Goal: Task Accomplishment & Management: Manage account settings

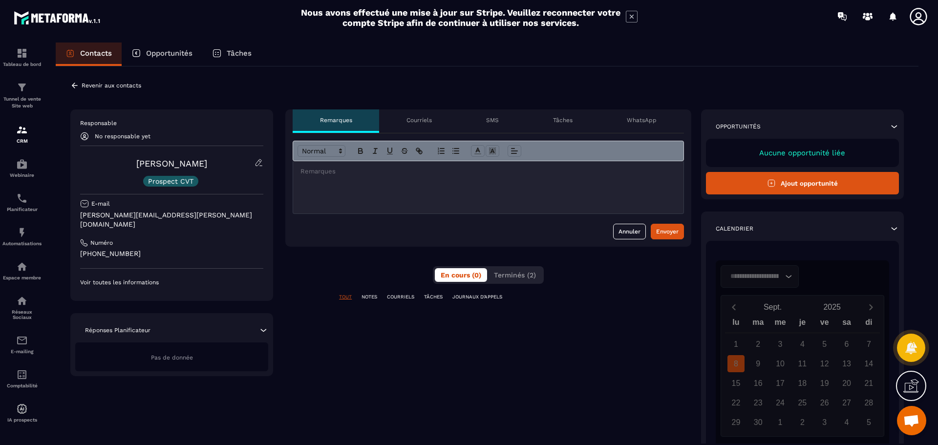
scroll to position [1175, 0]
click at [132, 279] on p "Voir toutes les informations" at bounding box center [171, 283] width 183 height 8
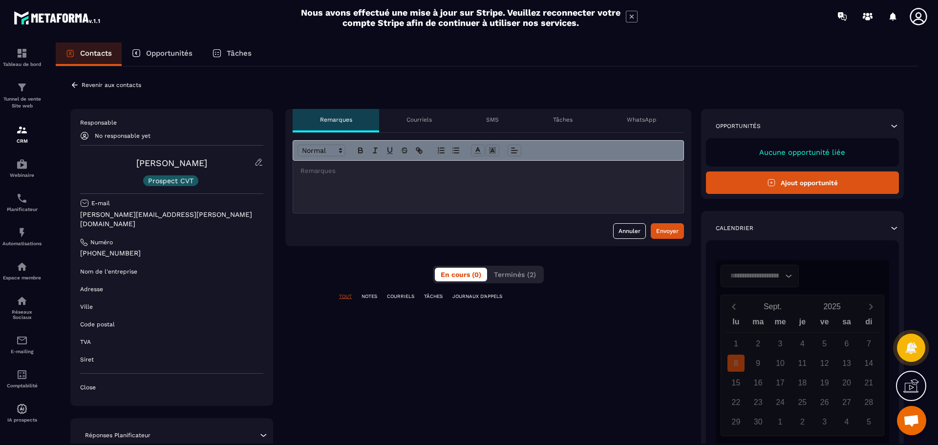
scroll to position [0, 0]
click at [257, 161] on icon at bounding box center [259, 162] width 9 height 9
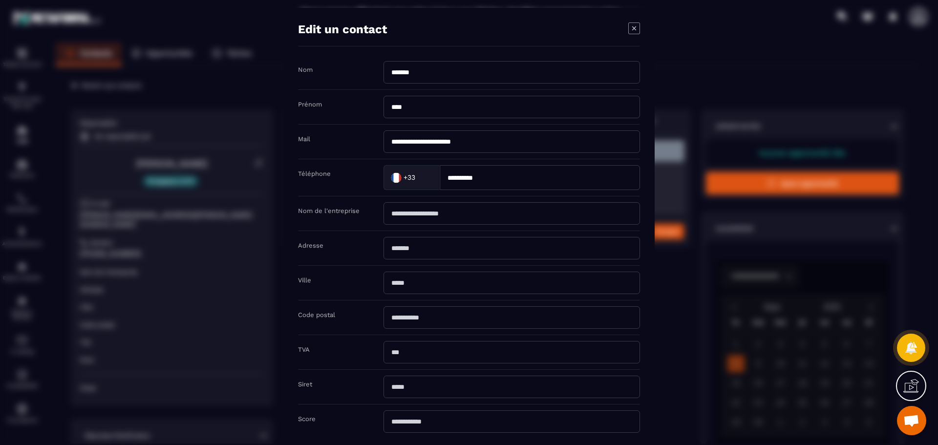
click at [634, 26] on icon "Modal window" at bounding box center [635, 28] width 12 height 12
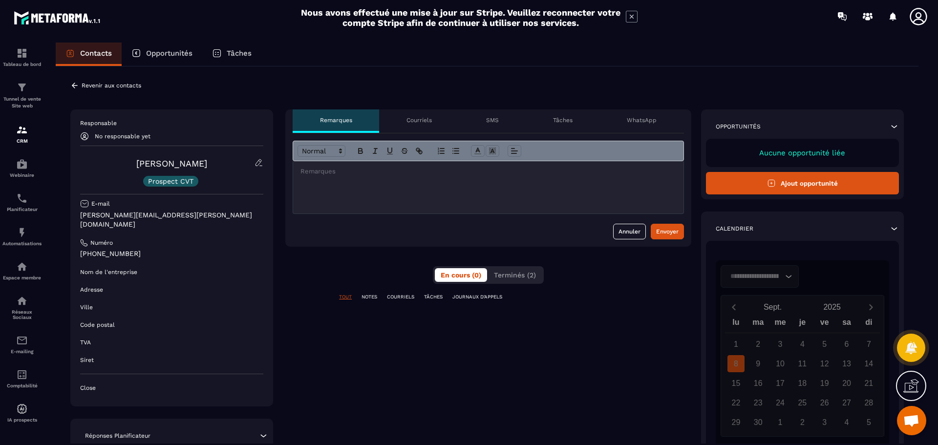
click at [98, 83] on p "Revenir aux contacts" at bounding box center [112, 85] width 60 height 7
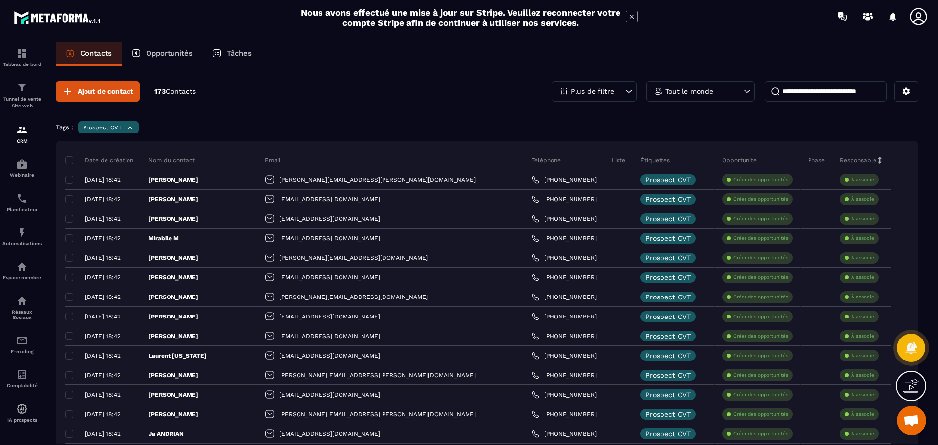
click at [633, 88] on icon at bounding box center [629, 92] width 10 height 10
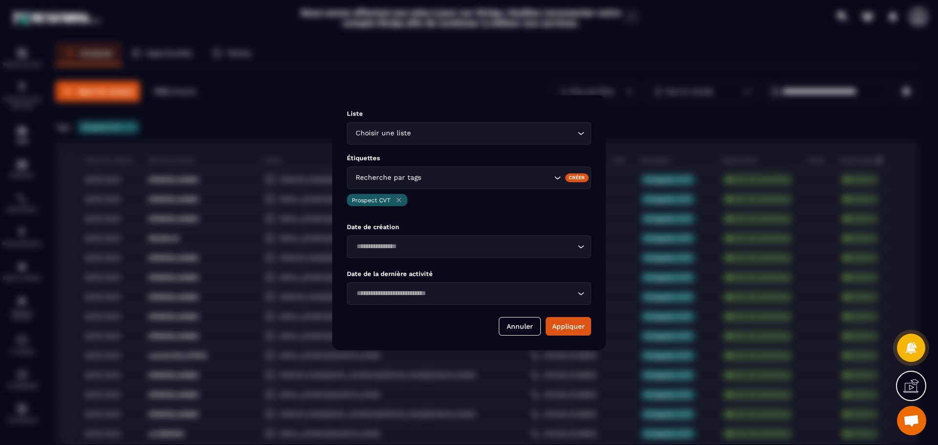
click at [578, 134] on icon "Search for option" at bounding box center [581, 134] width 10 height 10
click at [479, 152] on span "Veuillez rechercher" at bounding box center [469, 152] width 65 height 8
click at [448, 218] on div "Liste Choisir une liste Loading... Étiquettes Recherche par tags Créer Prospect…" at bounding box center [469, 222] width 274 height 255
click at [519, 327] on button "Annuler" at bounding box center [520, 326] width 42 height 19
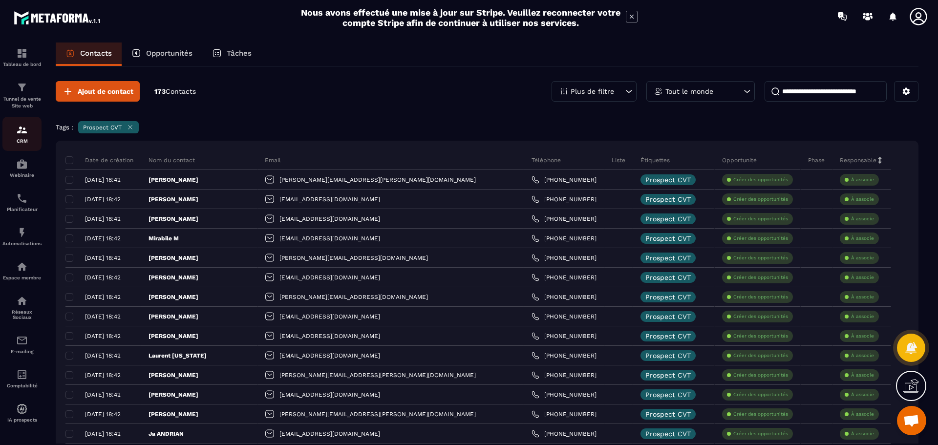
click at [22, 137] on div "CRM" at bounding box center [21, 134] width 39 height 20
click at [908, 93] on icon at bounding box center [906, 91] width 7 height 7
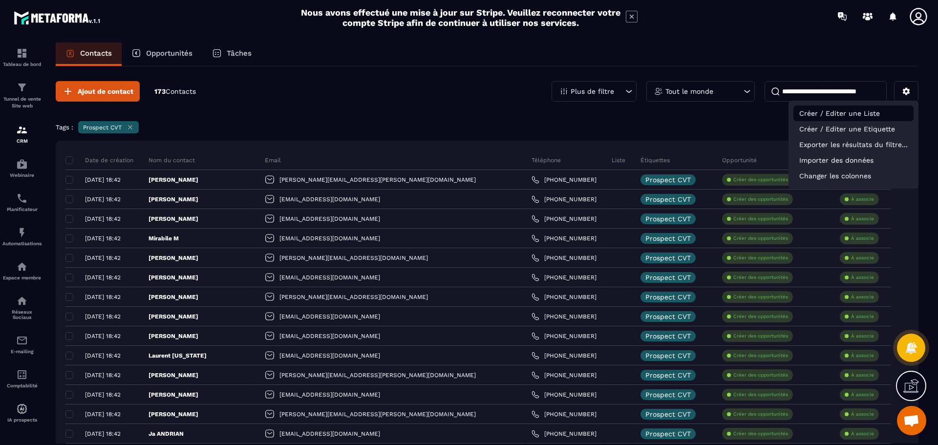
click at [871, 113] on p "Créer / Editer une Liste" at bounding box center [854, 114] width 120 height 16
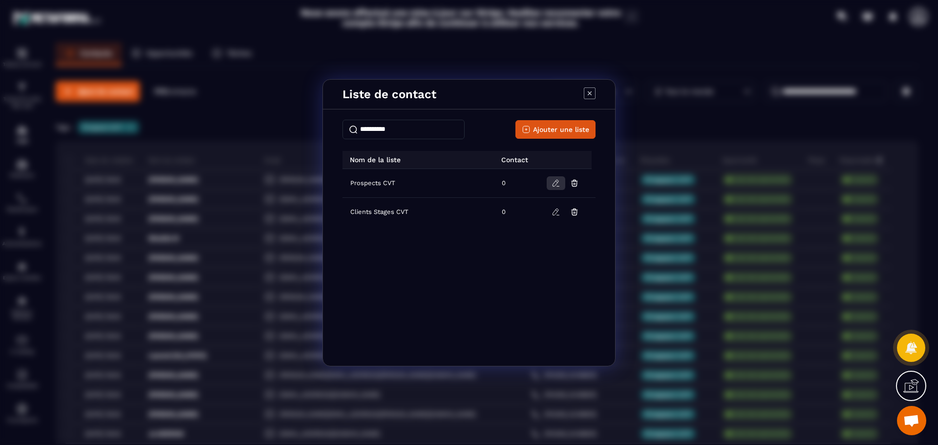
click at [554, 179] on icon "Modal window" at bounding box center [556, 183] width 9 height 9
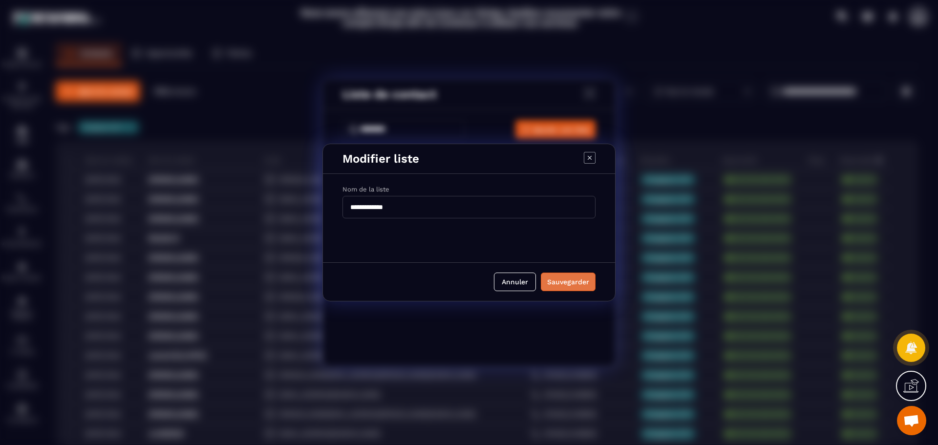
click at [570, 284] on div "Sauvegarder" at bounding box center [568, 282] width 42 height 10
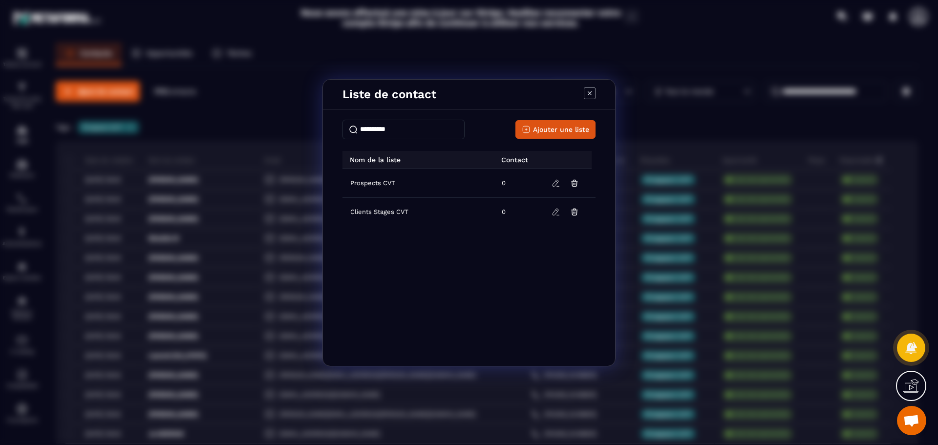
click at [589, 90] on icon "Modal window" at bounding box center [590, 93] width 12 height 12
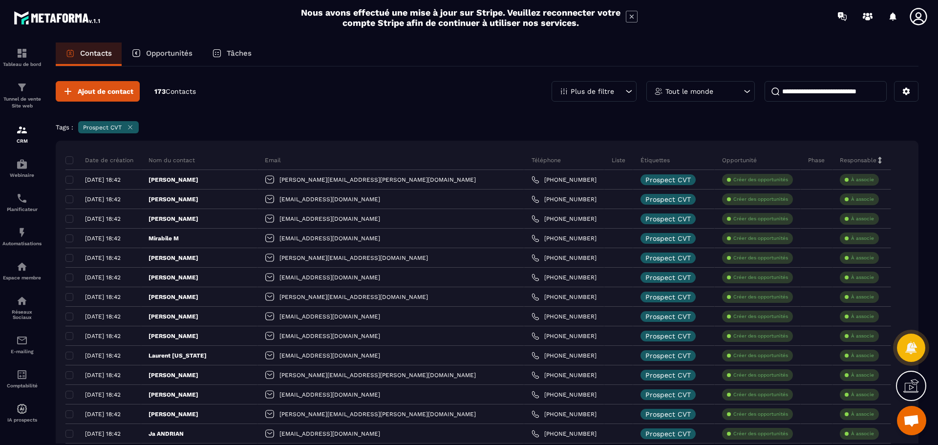
click at [68, 155] on div "Date de création" at bounding box center [103, 161] width 76 height 20
click at [68, 156] on span at bounding box center [69, 160] width 8 height 8
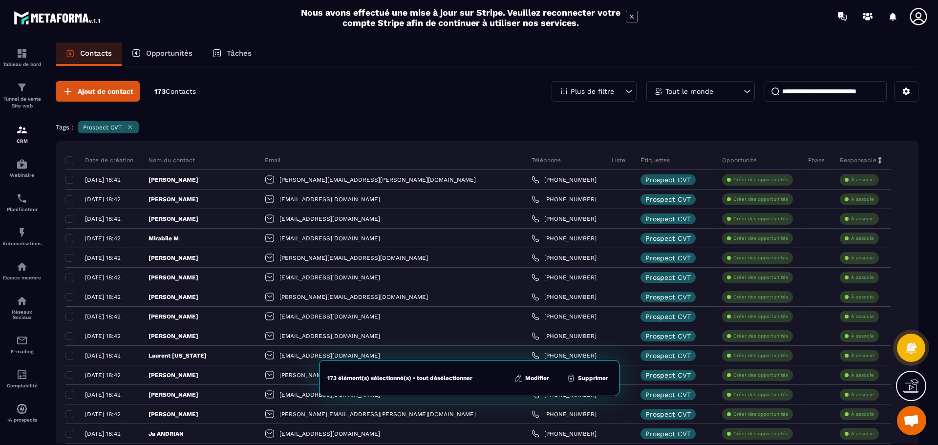
click at [536, 380] on button "Modifier" at bounding box center [531, 378] width 41 height 10
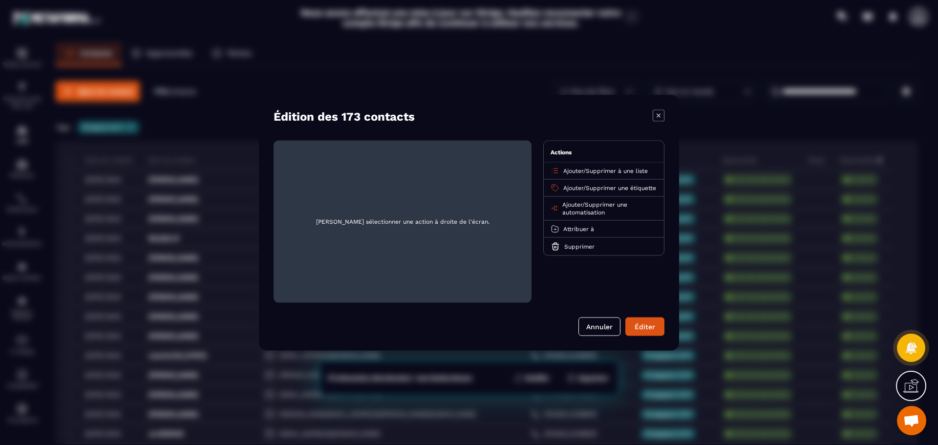
click at [593, 169] on span "Supprimer à une liste" at bounding box center [617, 170] width 62 height 7
click at [593, 206] on p "Prospects CVT" at bounding box center [604, 209] width 86 height 10
click at [611, 166] on div "Ajouter / Supprimer à une liste" at bounding box center [604, 170] width 120 height 17
click at [317, 150] on span "Supprimer à une liste" at bounding box center [313, 153] width 62 height 7
click at [284, 157] on span "Supprimer à une liste" at bounding box center [313, 153] width 62 height 7
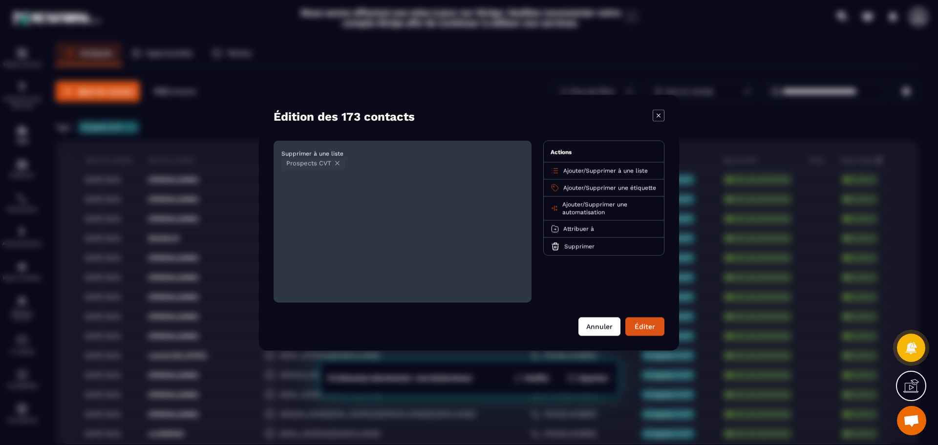
click at [602, 323] on button "Annuler" at bounding box center [600, 326] width 42 height 19
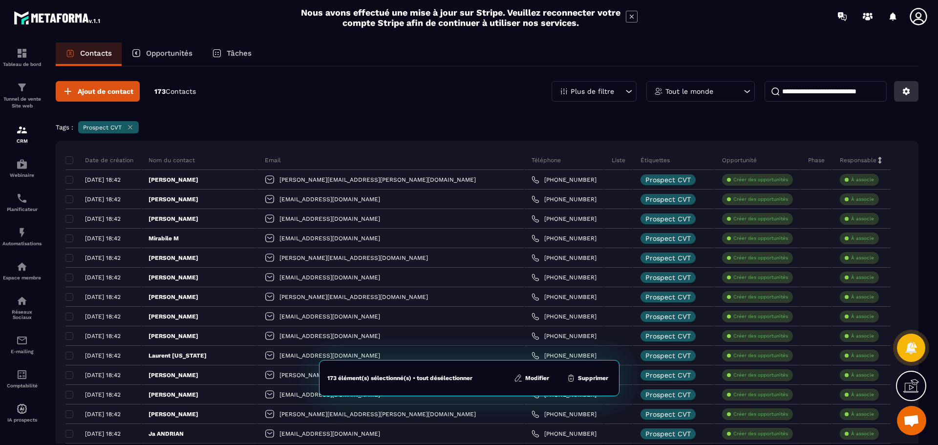
click at [908, 92] on icon at bounding box center [906, 91] width 9 height 9
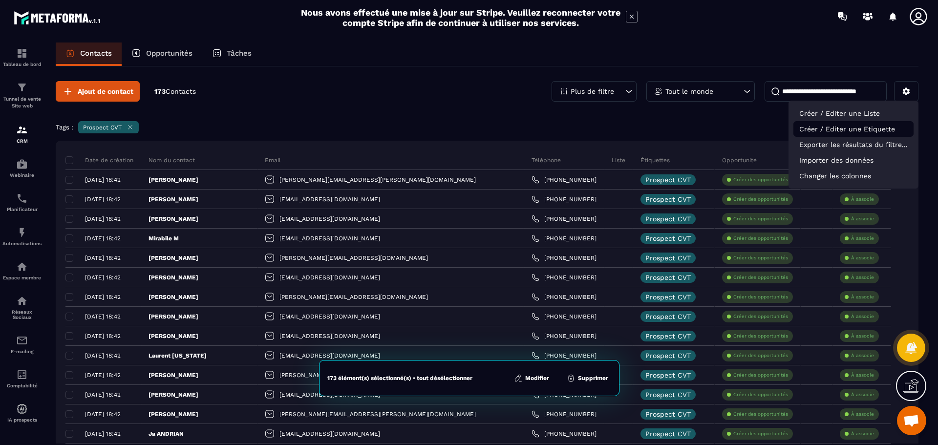
click at [848, 132] on p "Créer / Editer une Etiquette" at bounding box center [854, 129] width 120 height 16
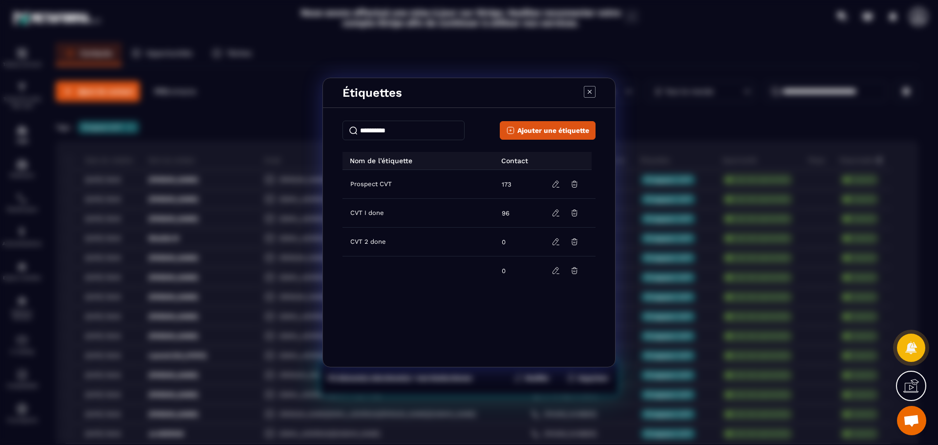
click at [592, 88] on icon "Modal window" at bounding box center [590, 92] width 12 height 12
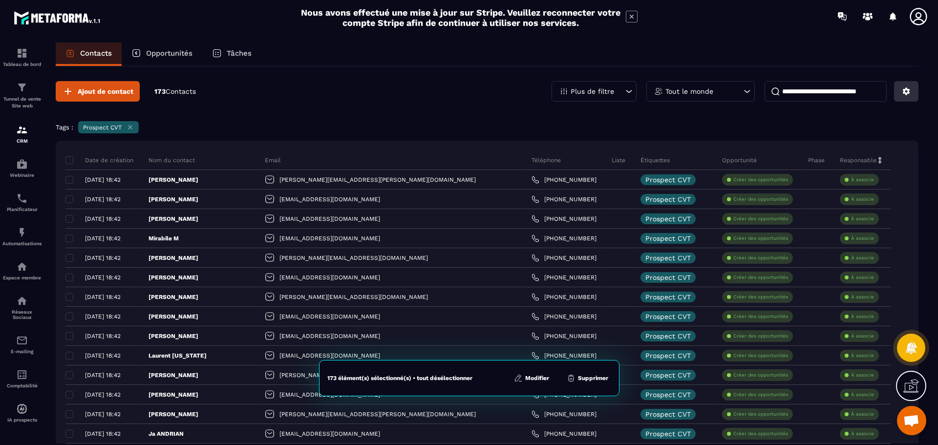
click at [910, 89] on icon at bounding box center [906, 91] width 9 height 9
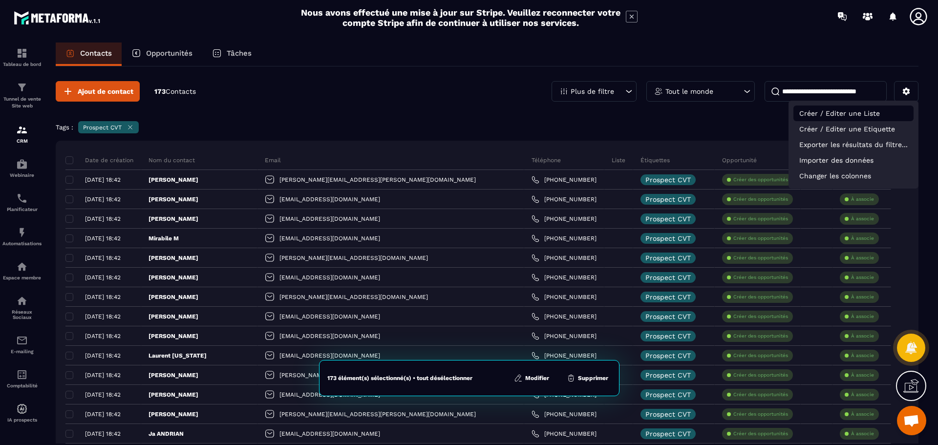
click at [859, 114] on p "Créer / Editer une Liste" at bounding box center [854, 114] width 120 height 16
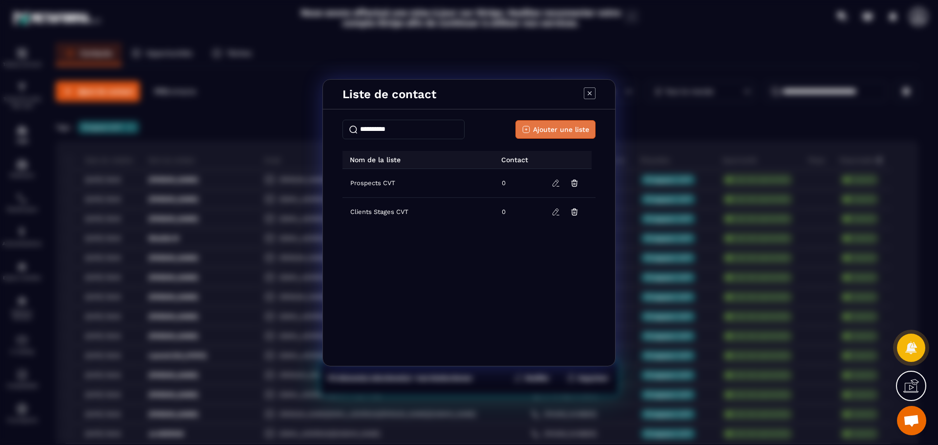
click at [562, 129] on span "Ajouter une liste" at bounding box center [561, 130] width 56 height 10
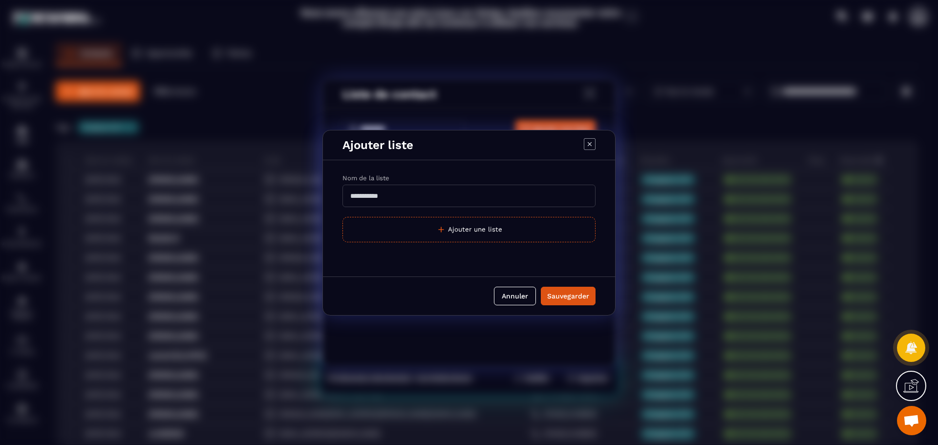
click at [462, 198] on input "Modal window" at bounding box center [469, 196] width 253 height 22
type input "**********"
click at [571, 295] on div "Sauvegarder" at bounding box center [568, 296] width 42 height 10
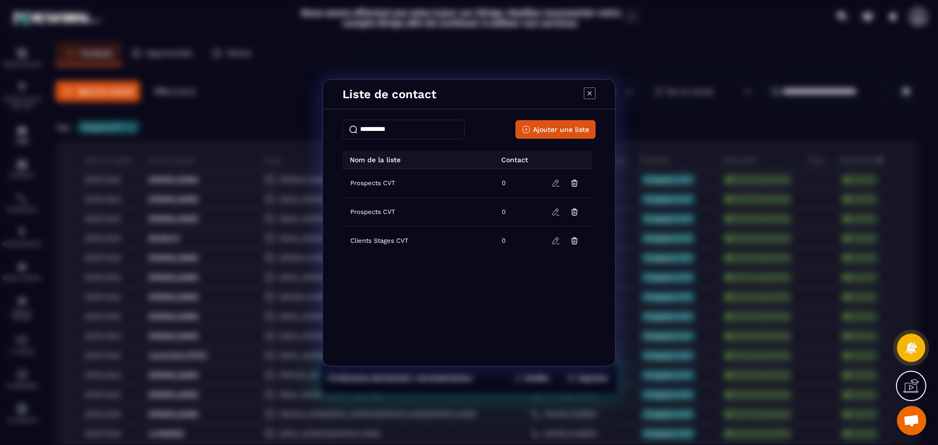
click at [390, 182] on span "Prospects CVT" at bounding box center [372, 183] width 45 height 8
click at [576, 209] on icon "Modal window" at bounding box center [574, 209] width 2 height 1
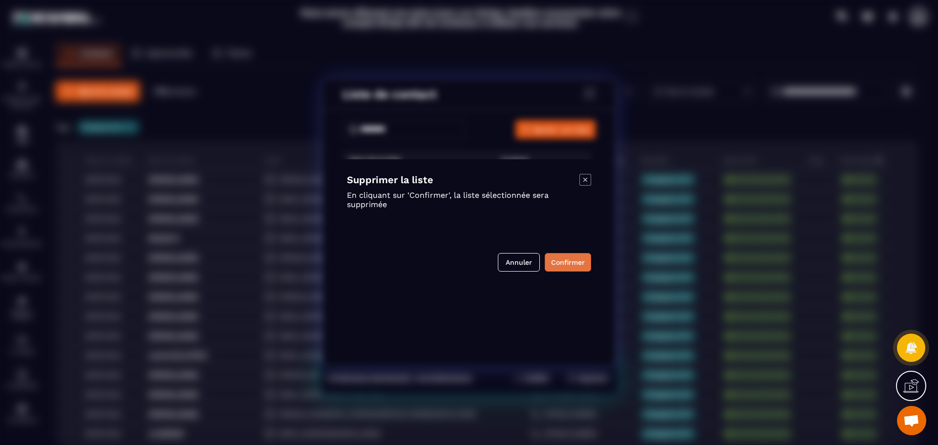
click at [566, 266] on button "Confirmer" at bounding box center [568, 262] width 46 height 19
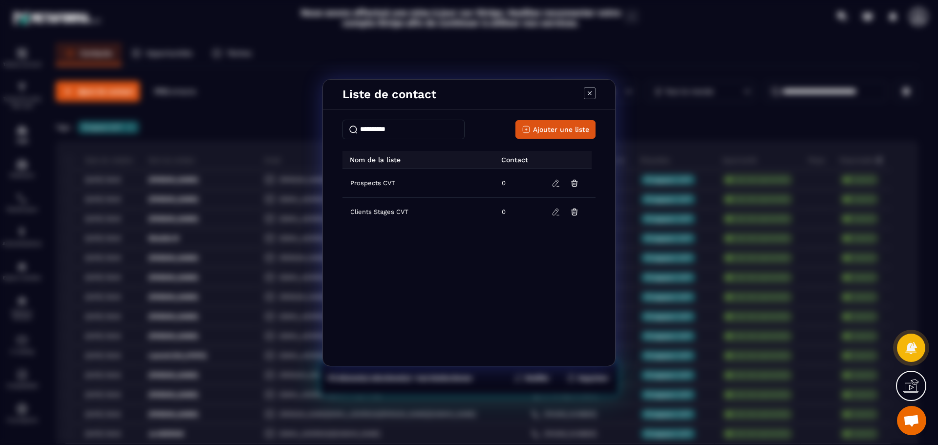
click at [591, 89] on icon "Modal window" at bounding box center [590, 93] width 12 height 12
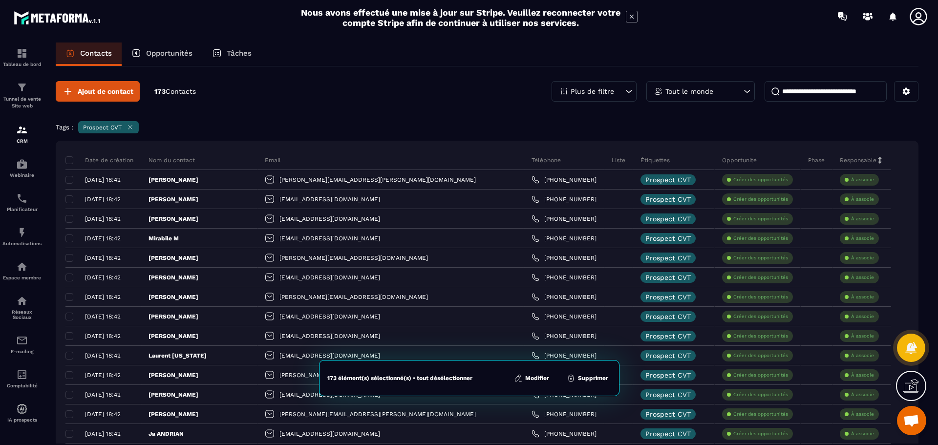
click at [538, 381] on button "Modifier" at bounding box center [531, 378] width 41 height 10
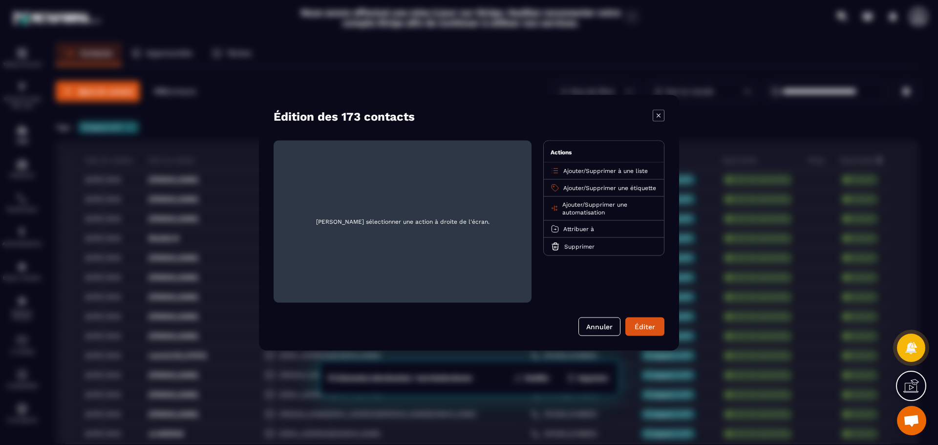
click at [604, 169] on span "Supprimer à une liste" at bounding box center [617, 170] width 62 height 7
click at [599, 224] on p "Prospects CVT" at bounding box center [604, 228] width 86 height 10
click at [912, 421] on span "Ouvrir le chat" at bounding box center [912, 422] width 16 height 14
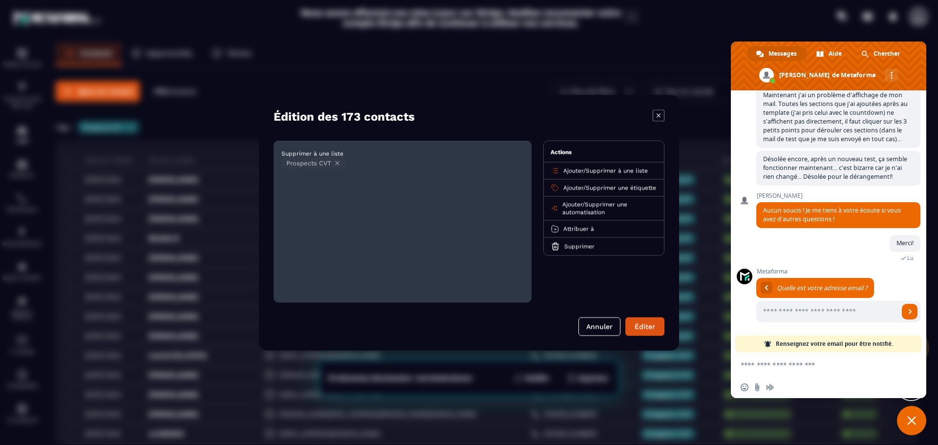
click at [777, 365] on textarea "Entrez votre message..." at bounding box center [818, 365] width 154 height 9
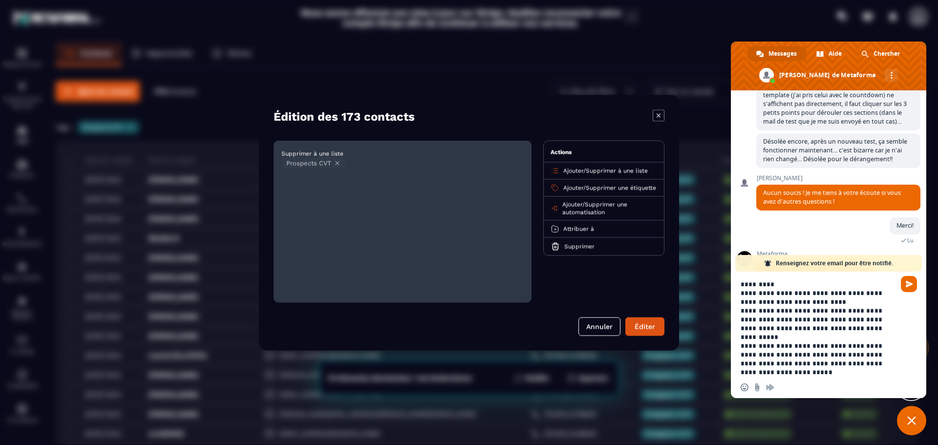
click at [339, 161] on icon "Modal window" at bounding box center [337, 162] width 7 height 7
click at [337, 153] on span "[PERSON_NAME] sélectionner une action à droite de l'écran." at bounding box center [403, 221] width 242 height 147
click at [393, 219] on span "[PERSON_NAME] sélectionner une action à droite de l'écran." at bounding box center [403, 221] width 242 height 147
click at [598, 171] on span "Supprimer à une liste" at bounding box center [617, 170] width 62 height 7
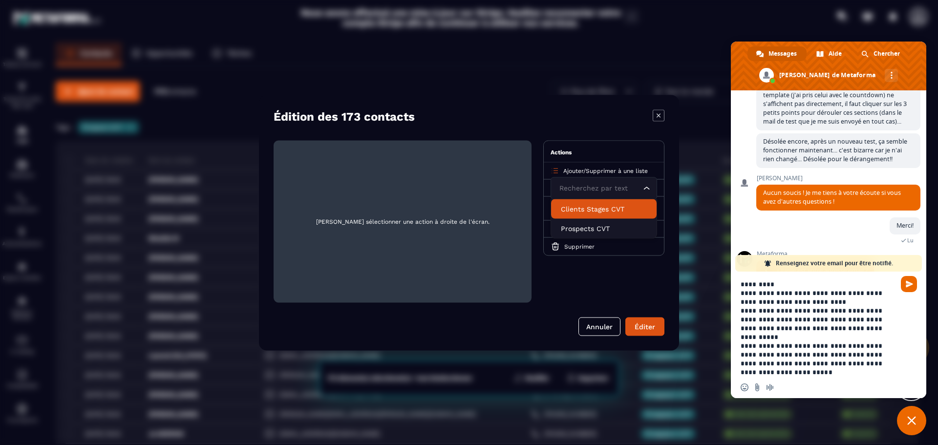
click at [631, 169] on span "Supprimer à une liste" at bounding box center [617, 170] width 62 height 7
click at [646, 164] on div "Ajouter / Supprimer à une liste" at bounding box center [604, 170] width 120 height 17
click at [646, 170] on span "Supprimer à une liste" at bounding box center [617, 170] width 62 height 7
click at [579, 170] on span "Ajouter" at bounding box center [574, 170] width 20 height 7
click at [566, 170] on span "Ajouter" at bounding box center [574, 170] width 20 height 7
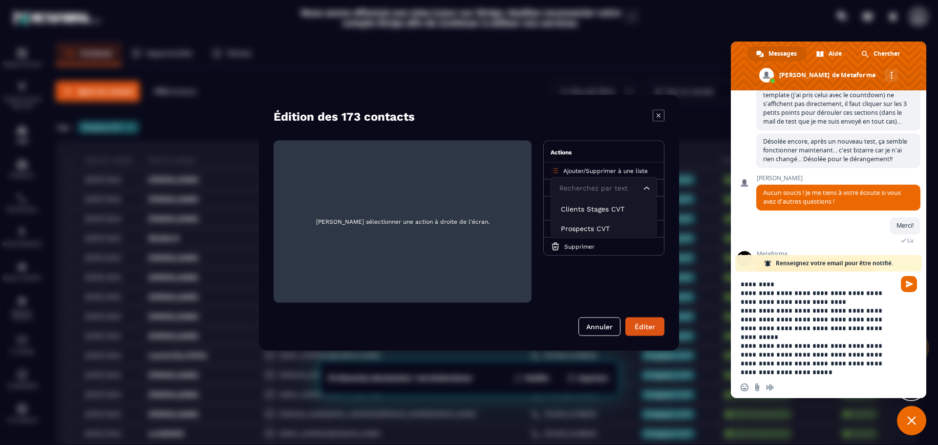
click at [553, 169] on icon "Modal window" at bounding box center [555, 170] width 9 height 9
click at [568, 170] on span "Ajouter" at bounding box center [574, 170] width 20 height 7
click at [590, 210] on p "Clients Stages CVT" at bounding box center [604, 209] width 86 height 10
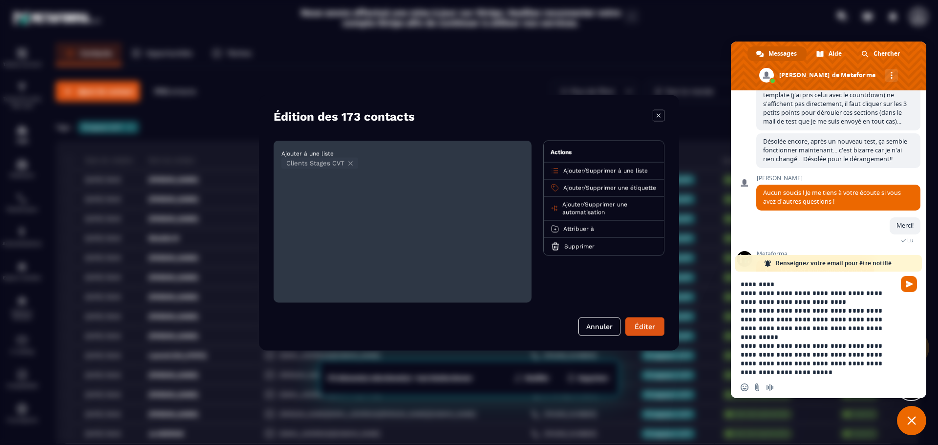
click at [352, 162] on icon "Modal window" at bounding box center [350, 162] width 7 height 7
click at [557, 171] on icon "Modal window" at bounding box center [556, 171] width 4 height 0
drag, startPoint x: 563, startPoint y: 171, endPoint x: 585, endPoint y: 169, distance: 21.6
click at [567, 170] on div "Ajouter / Supprimer à une liste" at bounding box center [604, 170] width 120 height 17
click at [585, 169] on p "Ajouter / Supprimer à une liste" at bounding box center [606, 171] width 85 height 8
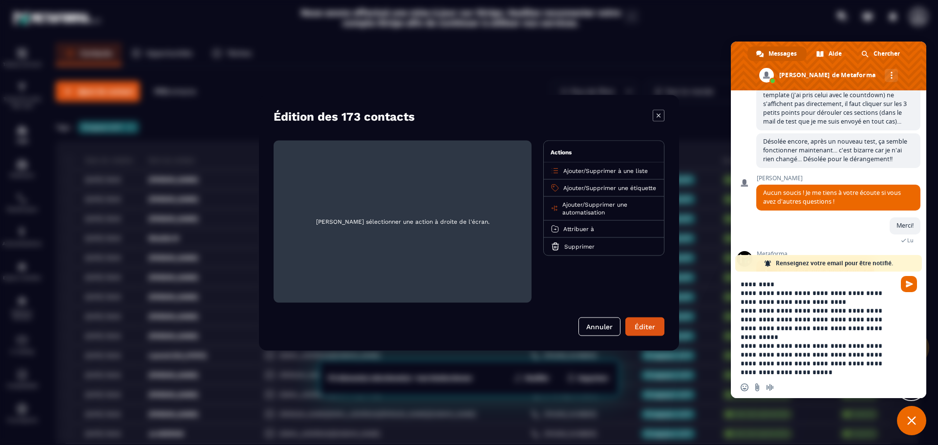
click at [606, 169] on span "Supprimer à une liste" at bounding box center [617, 170] width 62 height 7
click at [598, 228] on p "Prospects CVT" at bounding box center [604, 228] width 86 height 10
click at [779, 362] on textarea "**********" at bounding box center [818, 328] width 154 height 97
drag, startPoint x: 771, startPoint y: 365, endPoint x: 827, endPoint y: 365, distance: 56.7
click at [827, 365] on textarea "**********" at bounding box center [818, 328] width 154 height 97
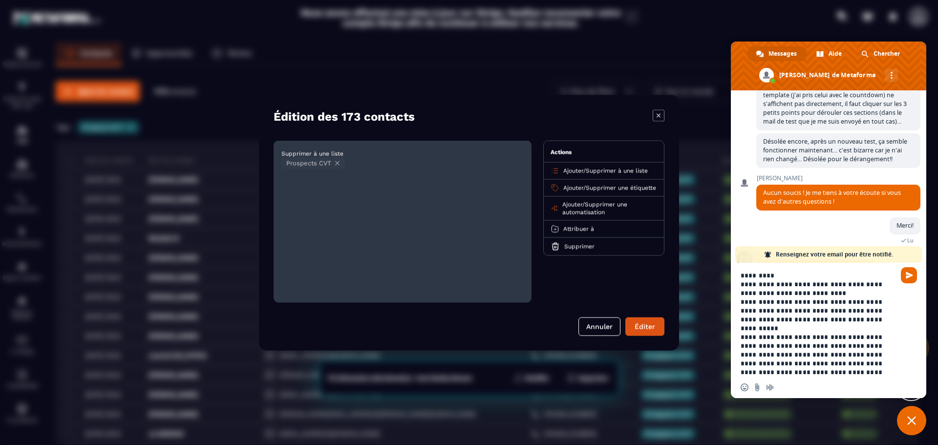
type textarea "**********"
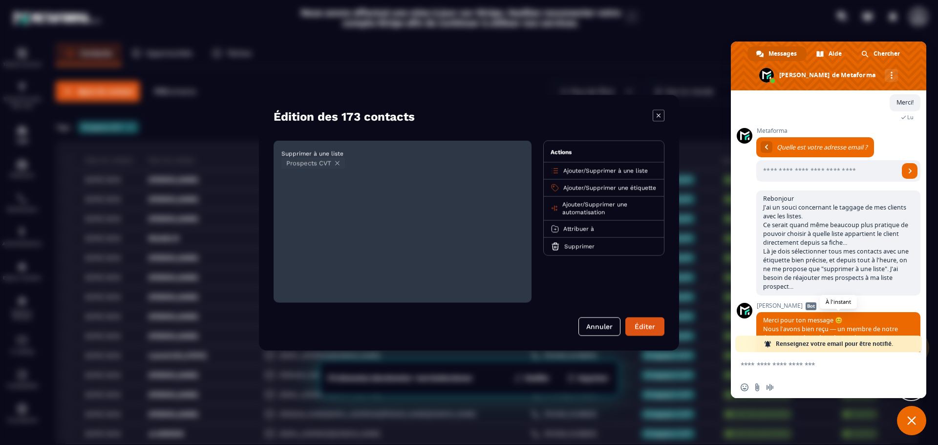
scroll to position [1383, 0]
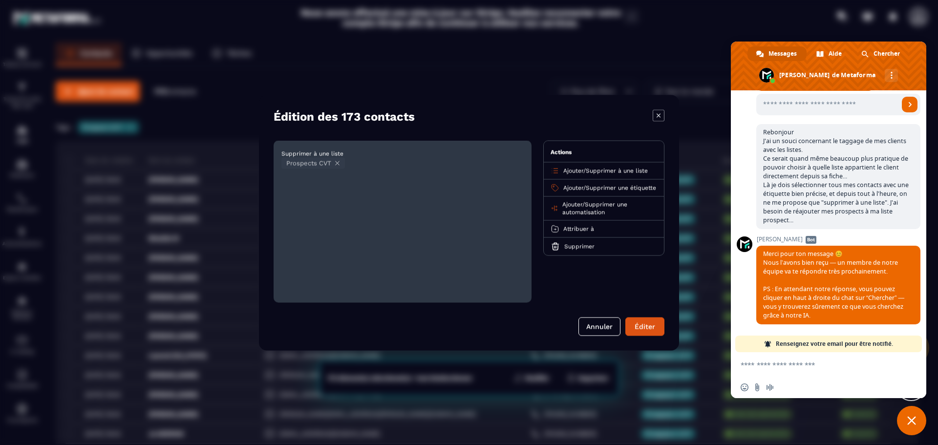
click at [643, 326] on button "Éditer" at bounding box center [645, 326] width 39 height 19
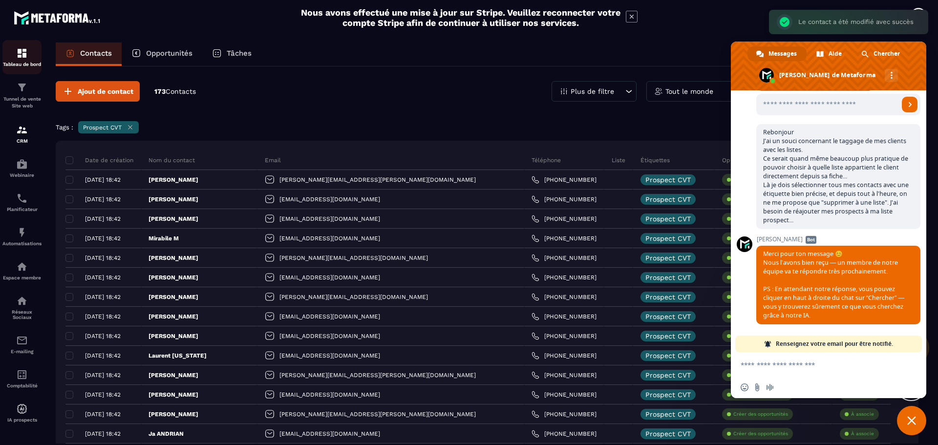
click at [23, 58] on img at bounding box center [22, 53] width 12 height 12
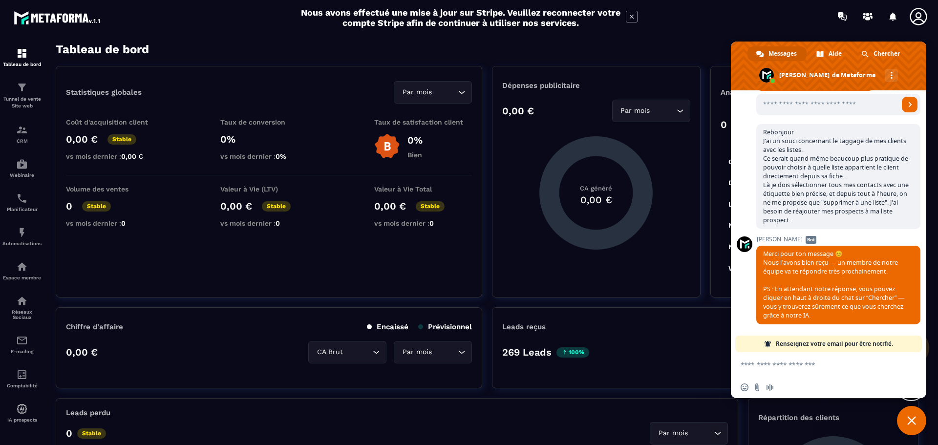
scroll to position [49, 0]
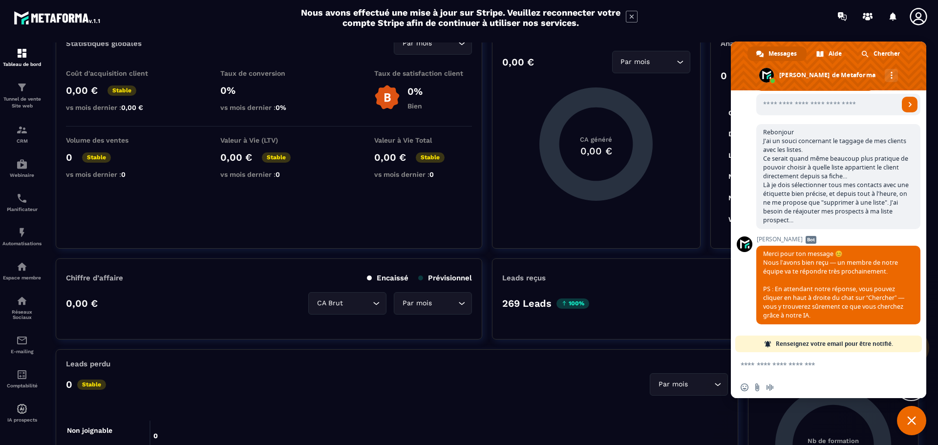
click at [681, 143] on div "Dépenses publicitaire 0,00 € Par mois Loading... CA généré 0,00 €" at bounding box center [596, 133] width 208 height 232
click at [915, 424] on span "Fermer le chat" at bounding box center [912, 420] width 9 height 9
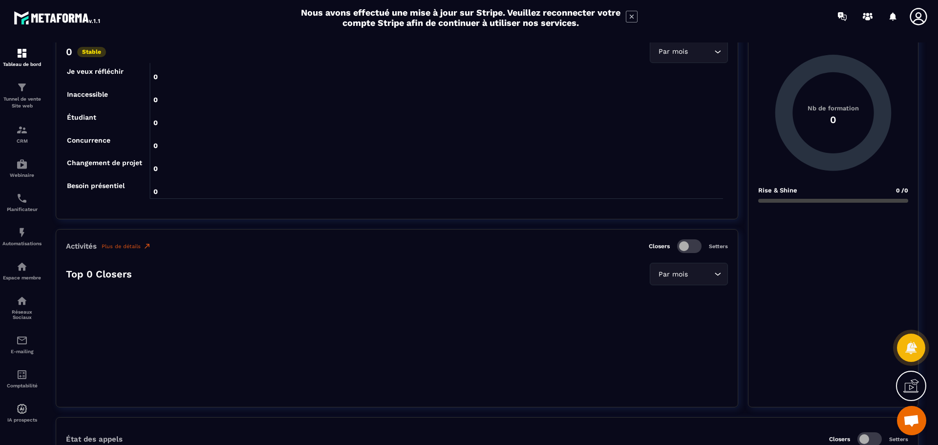
scroll to position [0, 0]
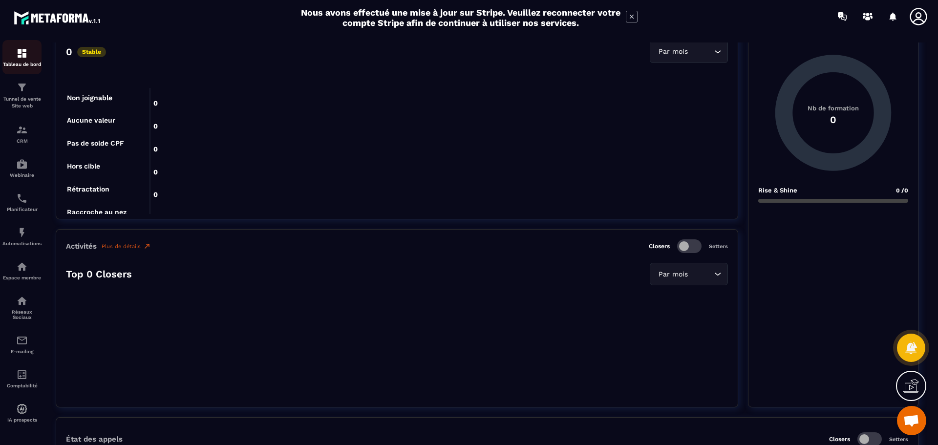
click at [24, 59] on img at bounding box center [22, 53] width 12 height 12
click at [28, 138] on div "CRM" at bounding box center [21, 134] width 39 height 20
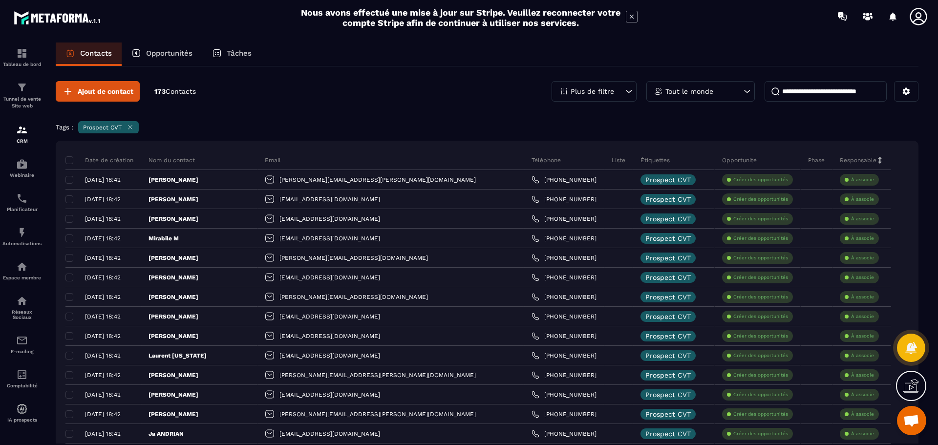
click at [131, 126] on icon at bounding box center [130, 127] width 7 height 7
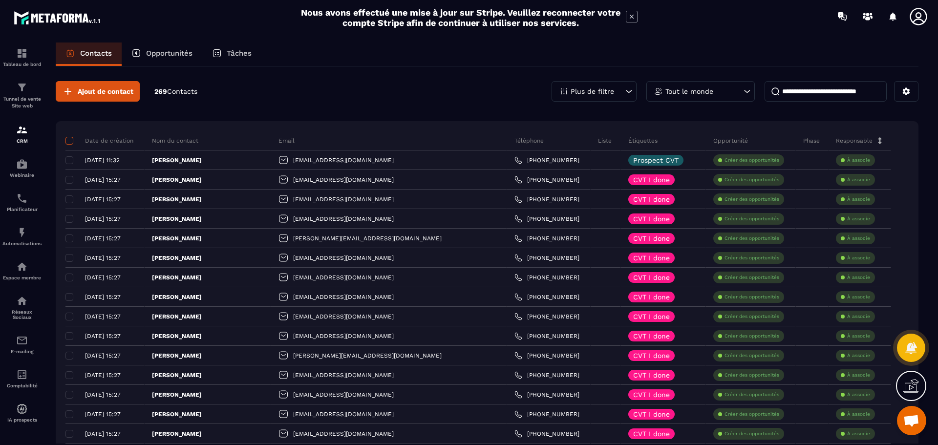
click at [71, 137] on span at bounding box center [69, 141] width 8 height 8
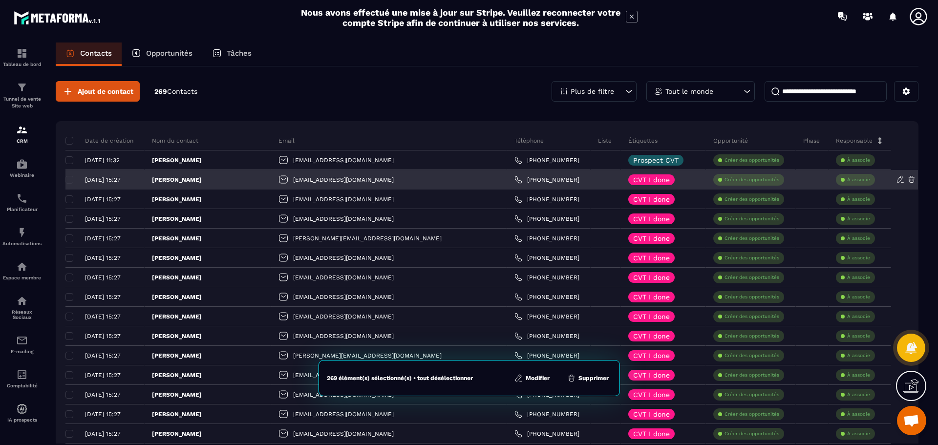
click at [71, 178] on div "[DATE] 15:27" at bounding box center [100, 179] width 71 height 7
click at [70, 178] on div "[DATE] 15:27" at bounding box center [100, 179] width 71 height 7
click at [68, 179] on div "[DATE] 15:27" at bounding box center [100, 179] width 71 height 7
click at [70, 179] on div "[DATE] 15:27" at bounding box center [100, 179] width 71 height 7
click at [68, 179] on div "[DATE] 15:27" at bounding box center [100, 179] width 71 height 7
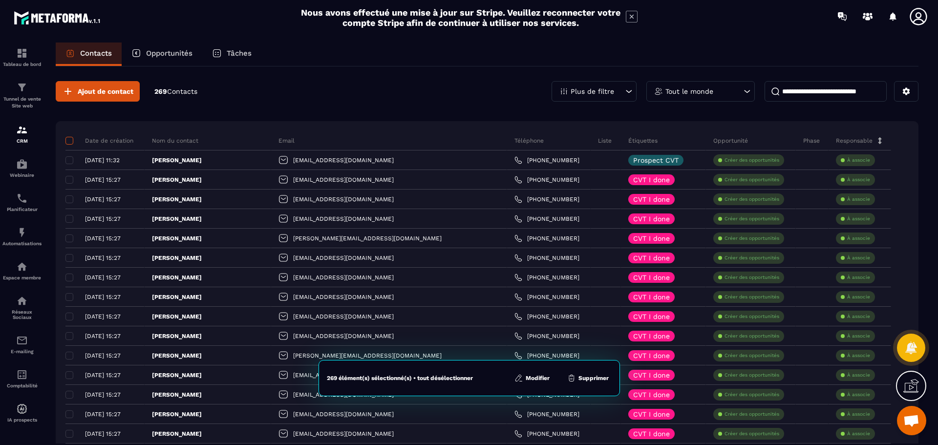
click at [72, 140] on span at bounding box center [69, 141] width 8 height 8
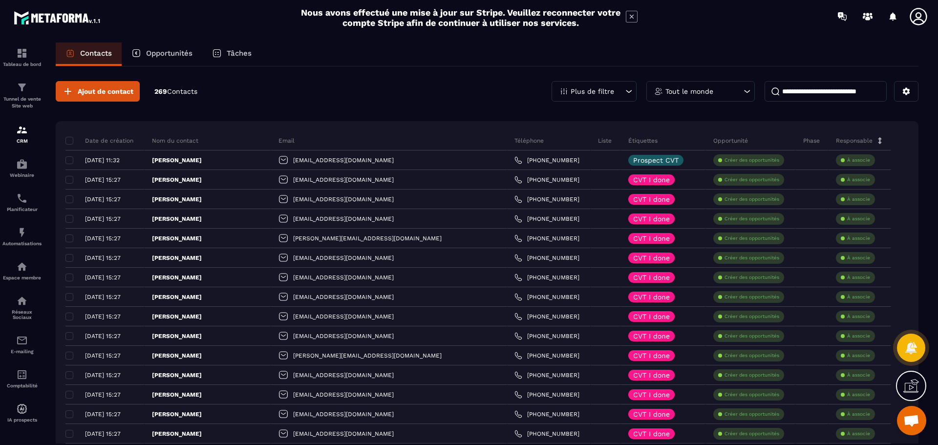
click at [625, 90] on icon at bounding box center [629, 92] width 10 height 10
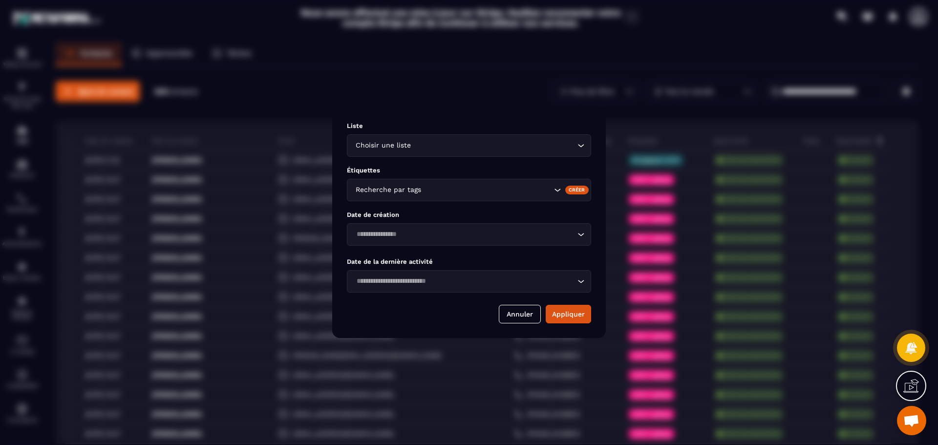
click at [556, 191] on icon "Search for option" at bounding box center [558, 190] width 10 height 10
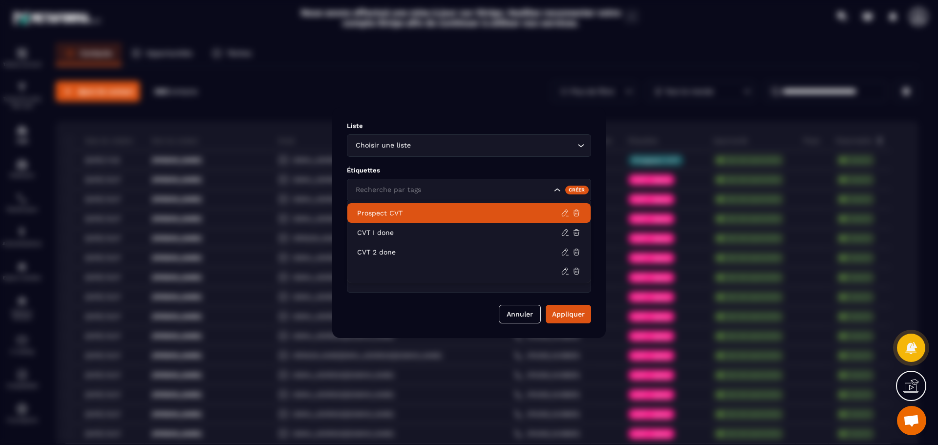
click at [421, 216] on p "Prospect CVT" at bounding box center [459, 213] width 204 height 10
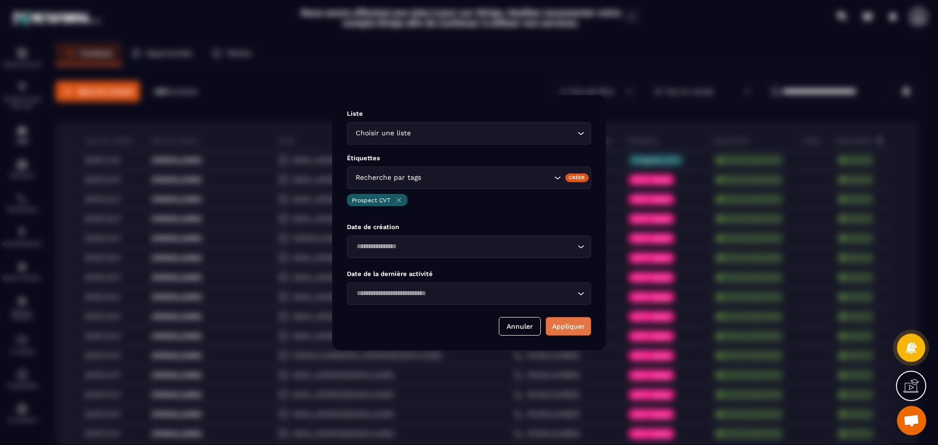
click at [568, 330] on button "Appliquer" at bounding box center [568, 326] width 45 height 19
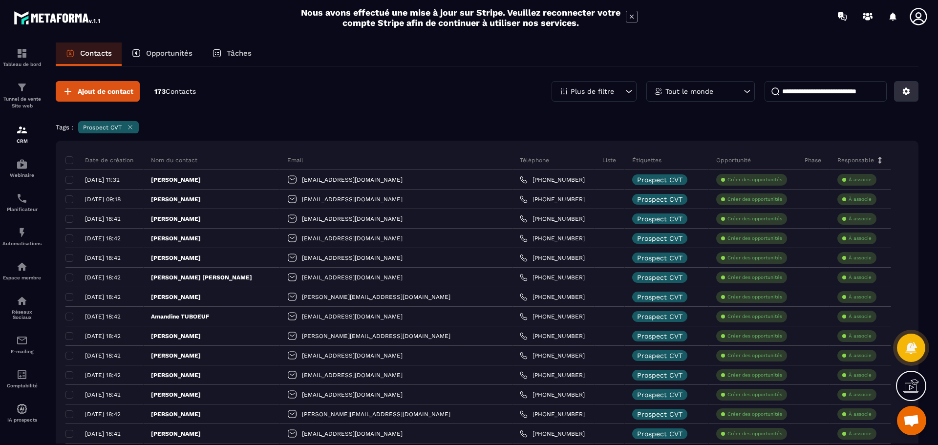
click at [908, 91] on icon at bounding box center [906, 91] width 7 height 7
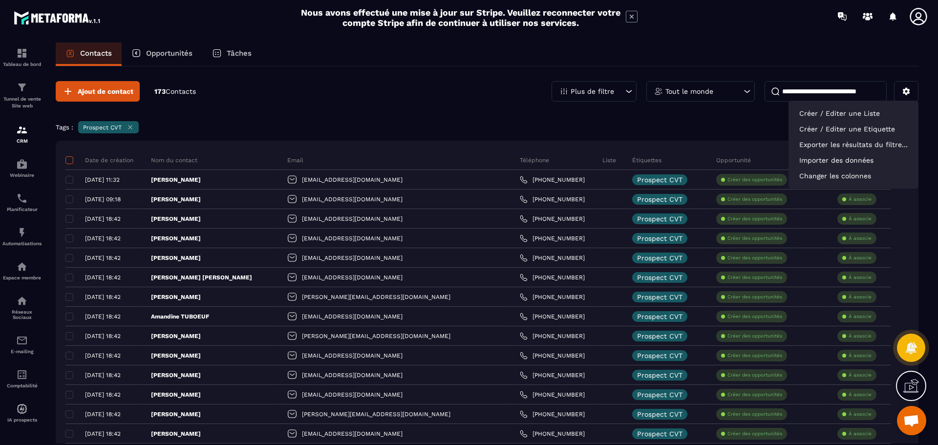
click at [70, 159] on span at bounding box center [69, 160] width 8 height 8
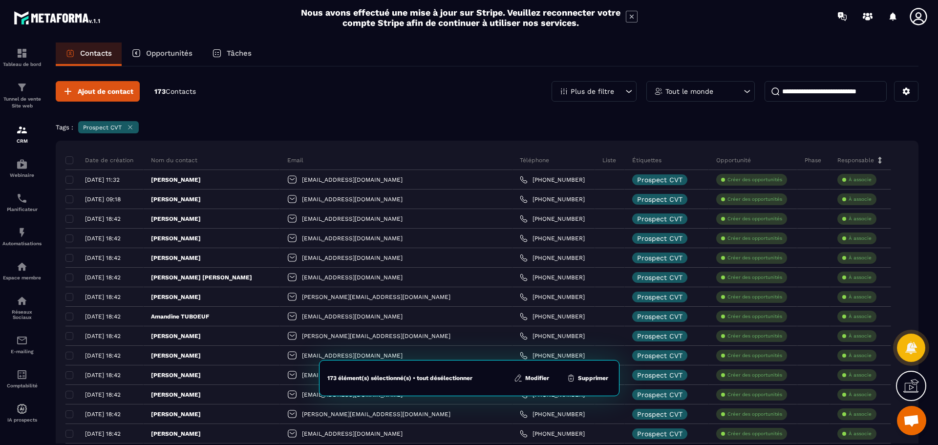
click at [537, 378] on button "Modifier" at bounding box center [531, 378] width 41 height 10
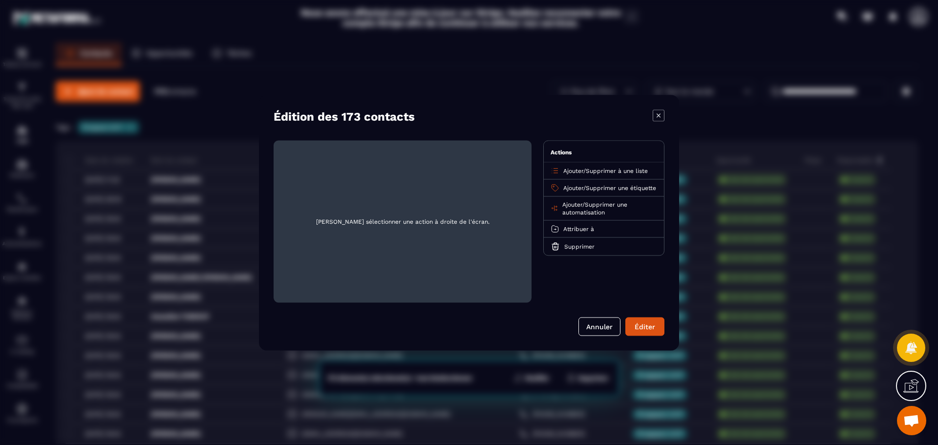
click at [600, 169] on span "Supprimer à une liste" at bounding box center [617, 170] width 62 height 7
click at [583, 230] on p "Prospects CVT" at bounding box center [604, 228] width 86 height 10
click at [659, 116] on icon "Modal window" at bounding box center [659, 115] width 4 height 4
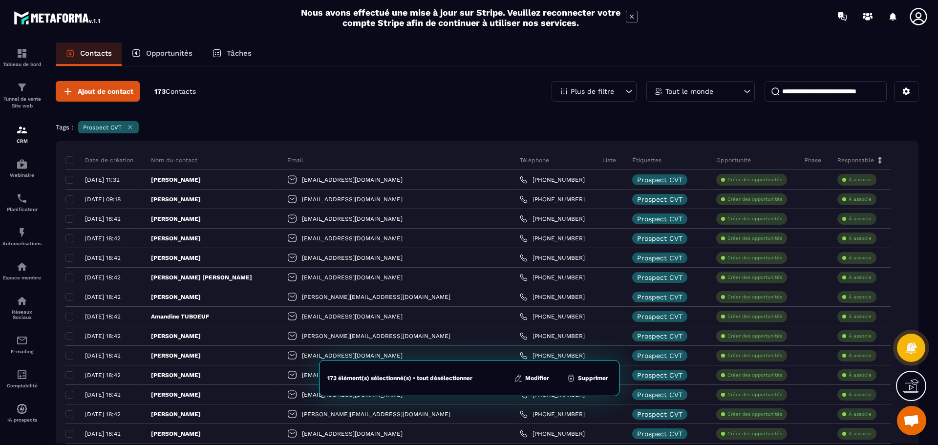
click at [132, 125] on icon at bounding box center [130, 127] width 7 height 7
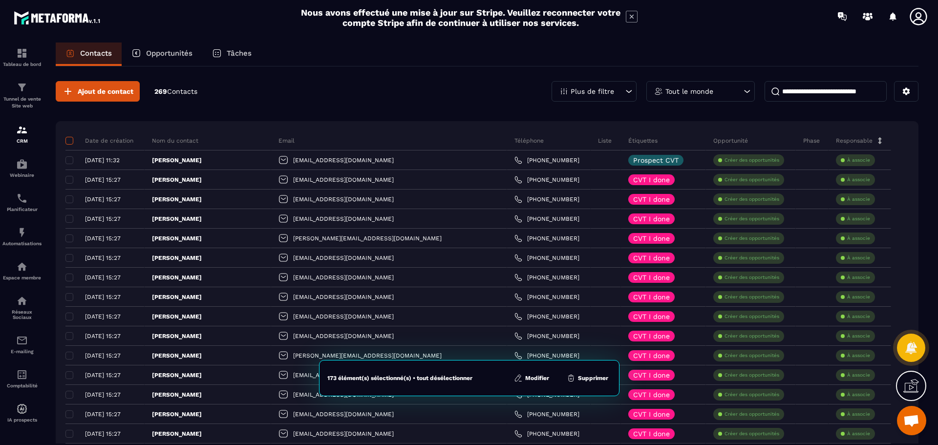
click at [69, 139] on span at bounding box center [69, 141] width 8 height 8
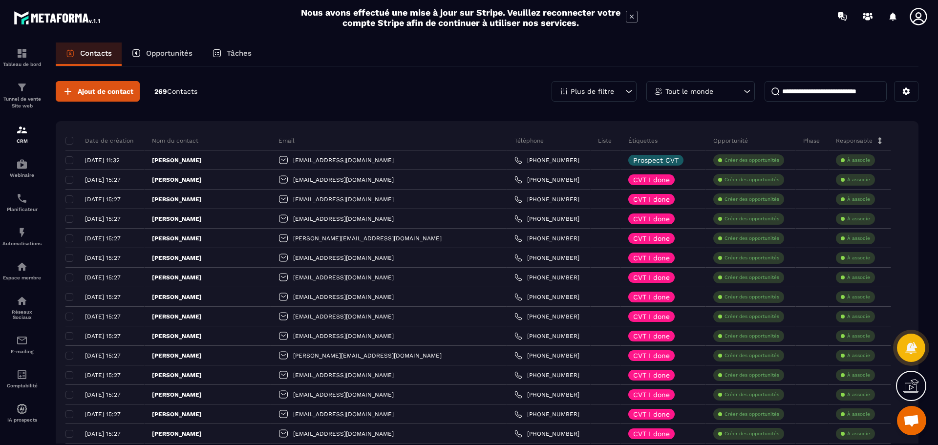
click at [628, 89] on icon at bounding box center [629, 92] width 10 height 10
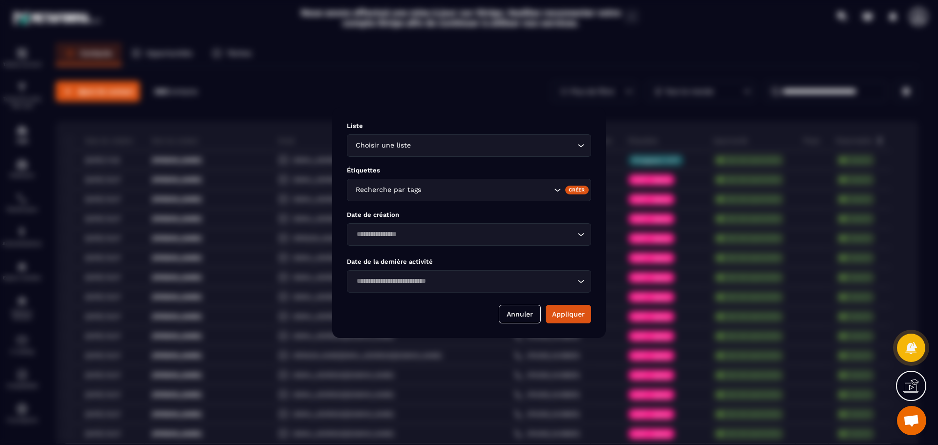
click at [570, 146] on input "Search for option" at bounding box center [494, 145] width 162 height 11
click at [558, 189] on icon "Search for option" at bounding box center [558, 190] width 10 height 10
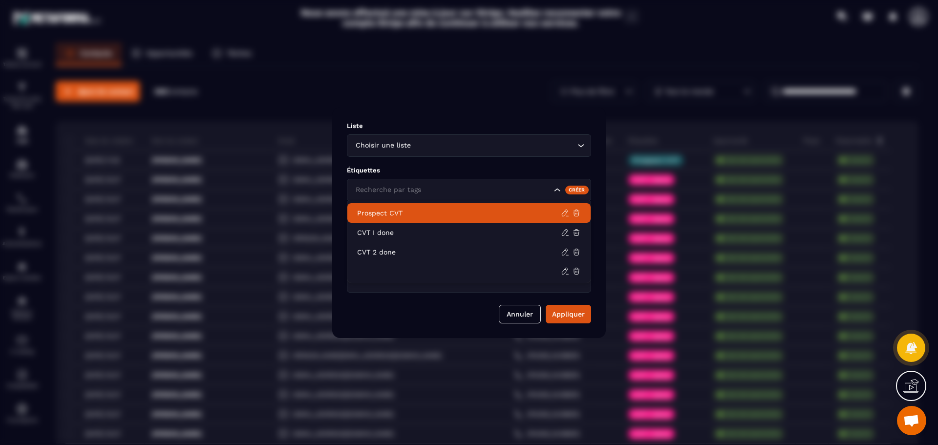
click at [432, 213] on p "Prospect CVT" at bounding box center [459, 213] width 204 height 10
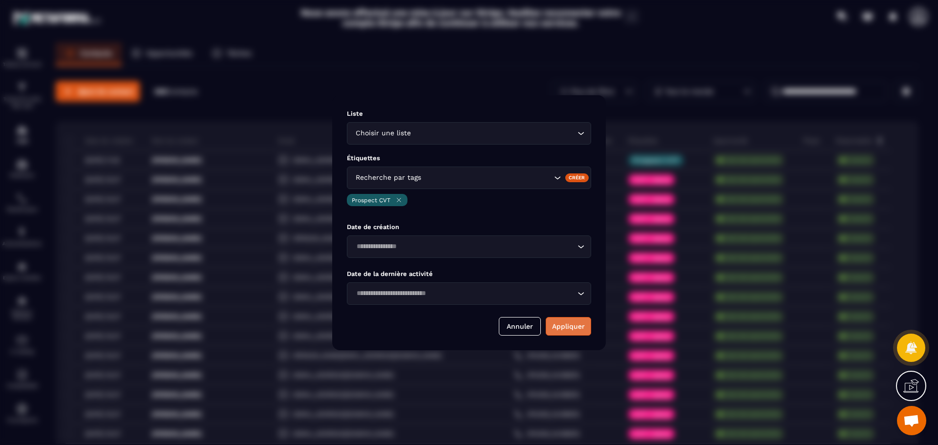
click at [561, 329] on button "Appliquer" at bounding box center [568, 326] width 45 height 19
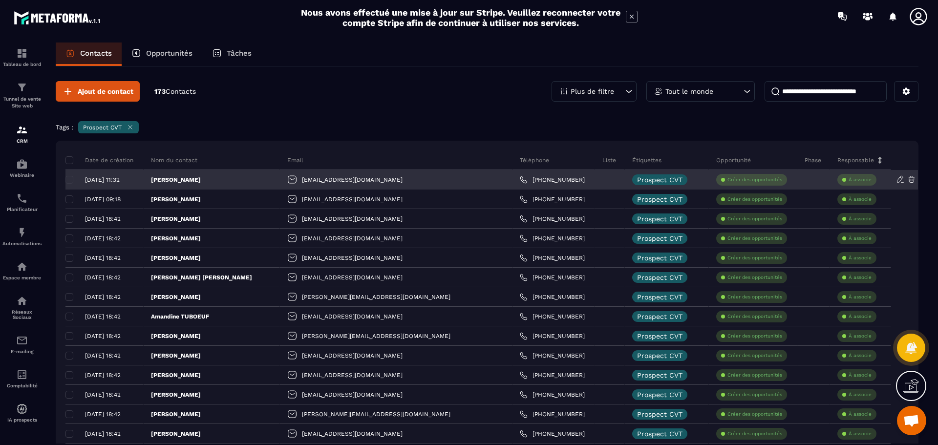
click at [71, 179] on div "[DATE] 11:32" at bounding box center [100, 179] width 70 height 7
click at [70, 182] on div "[DATE] 11:32" at bounding box center [100, 179] width 70 height 7
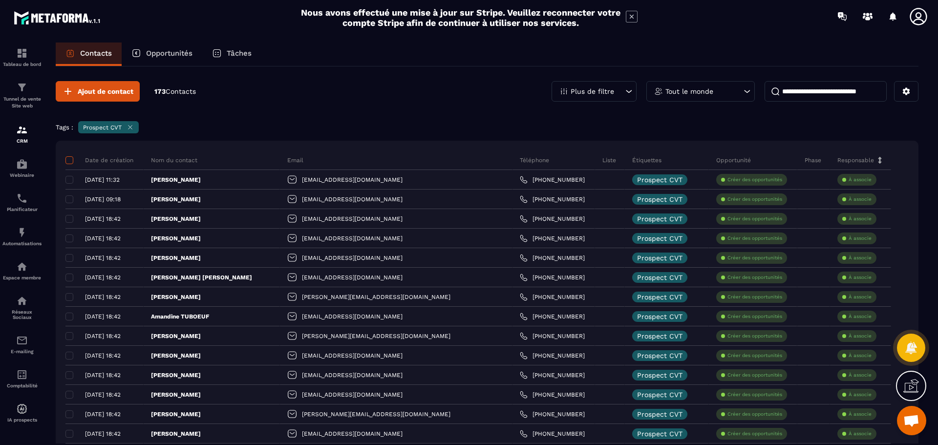
click at [72, 158] on span at bounding box center [69, 160] width 8 height 8
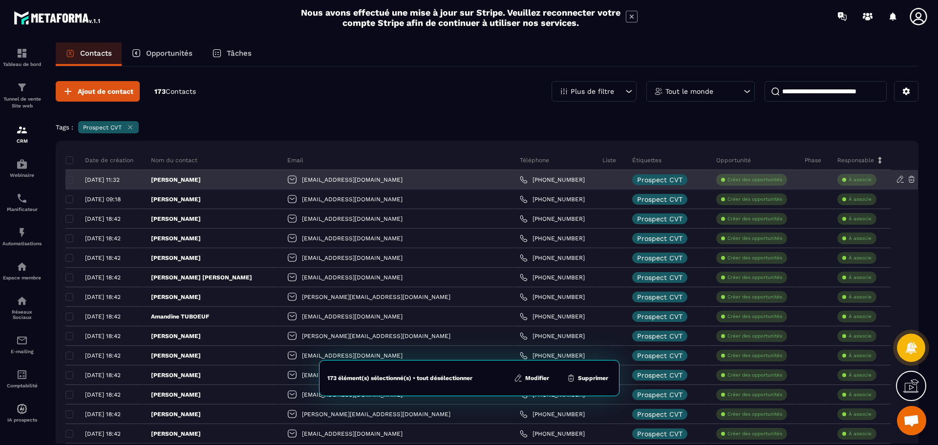
click at [68, 181] on div "[DATE] 11:32" at bounding box center [100, 179] width 70 height 7
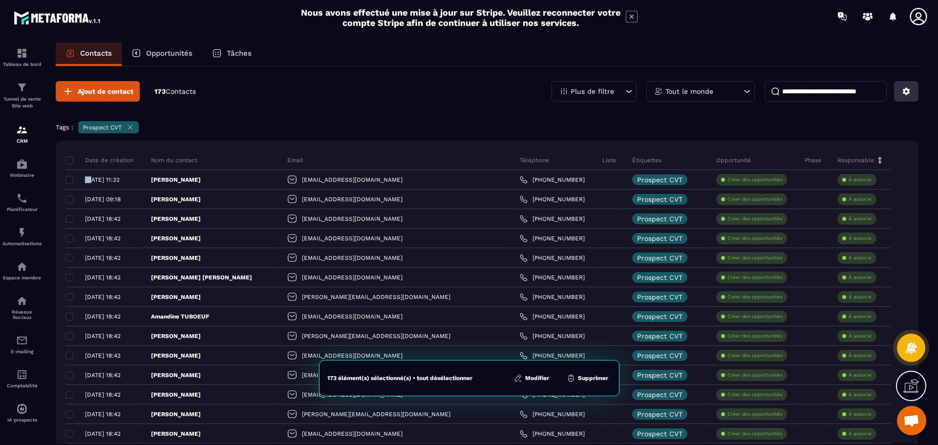
click at [911, 93] on button at bounding box center [906, 91] width 24 height 21
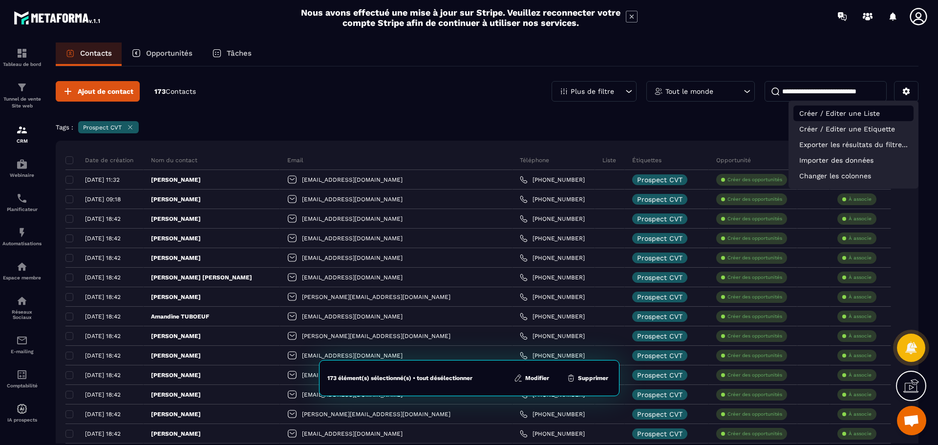
click at [862, 111] on p "Créer / Editer une Liste" at bounding box center [854, 114] width 120 height 16
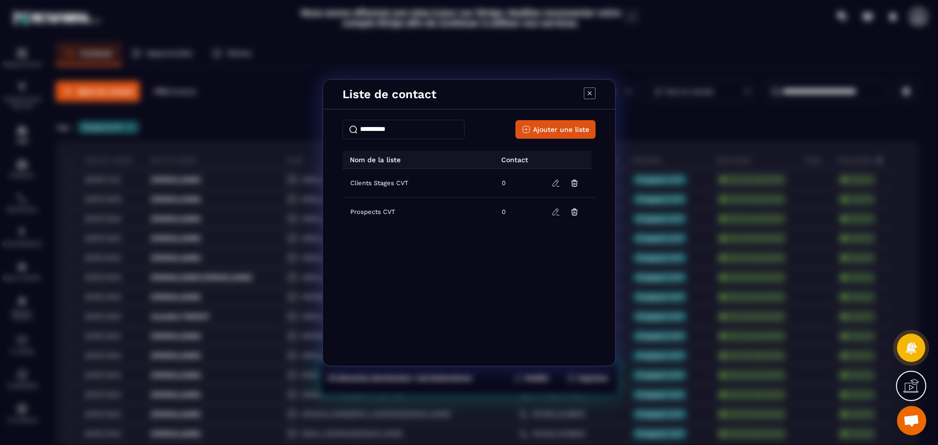
click at [591, 94] on icon "Modal window" at bounding box center [590, 93] width 4 height 4
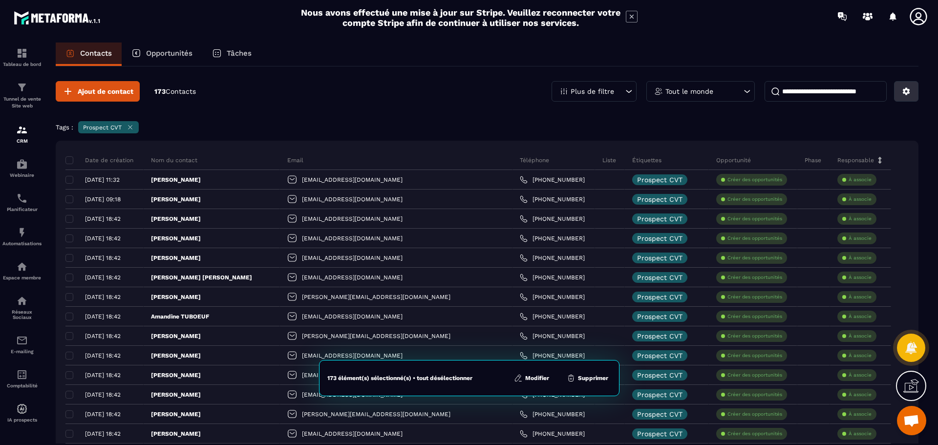
click at [907, 89] on icon at bounding box center [906, 91] width 7 height 7
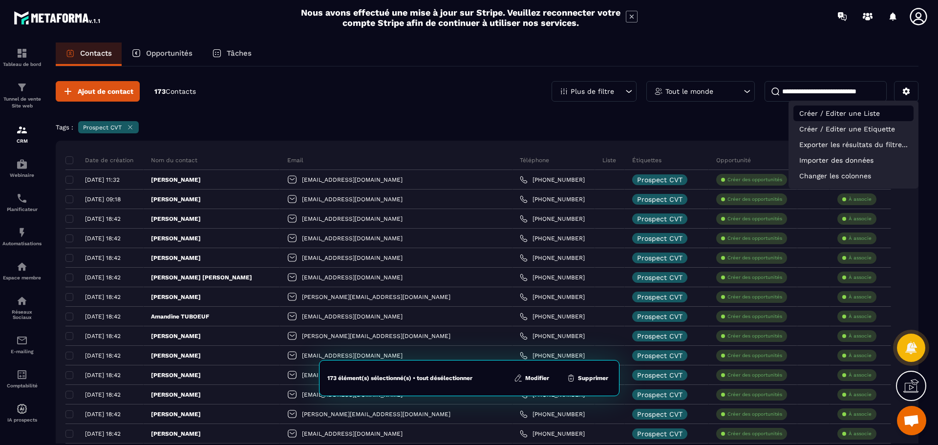
click at [849, 111] on p "Créer / Editer une Liste" at bounding box center [854, 114] width 120 height 16
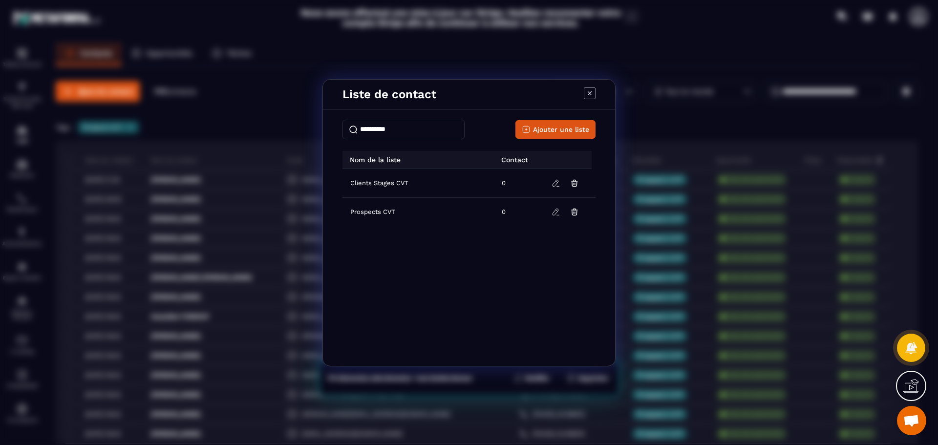
click at [590, 90] on icon "Modal window" at bounding box center [590, 93] width 12 height 12
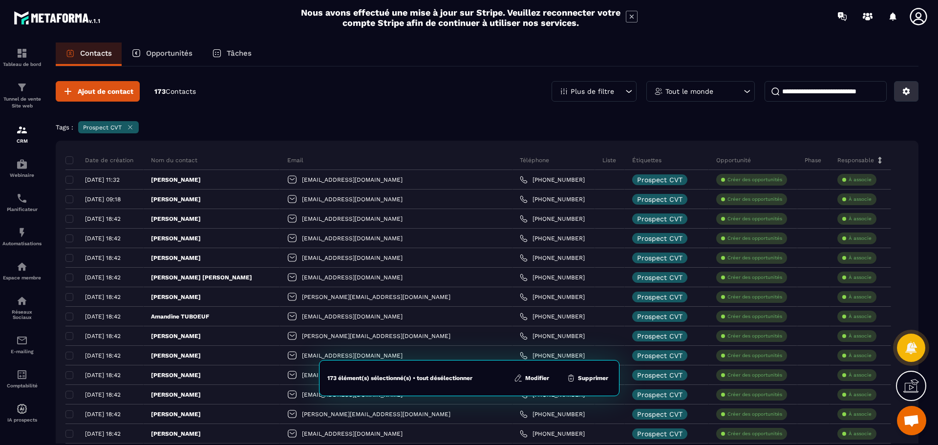
click at [908, 90] on icon at bounding box center [906, 91] width 7 height 7
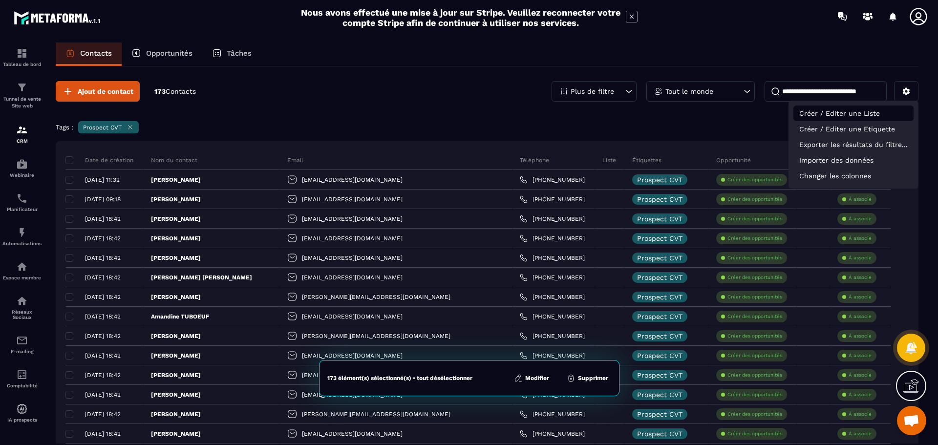
click at [832, 110] on p "Créer / Editer une Liste" at bounding box center [854, 114] width 120 height 16
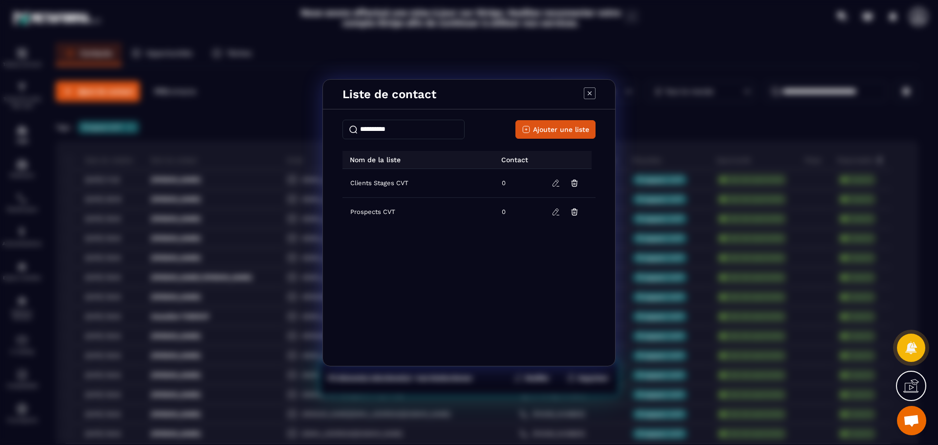
click at [587, 91] on icon "Modal window" at bounding box center [590, 93] width 12 height 12
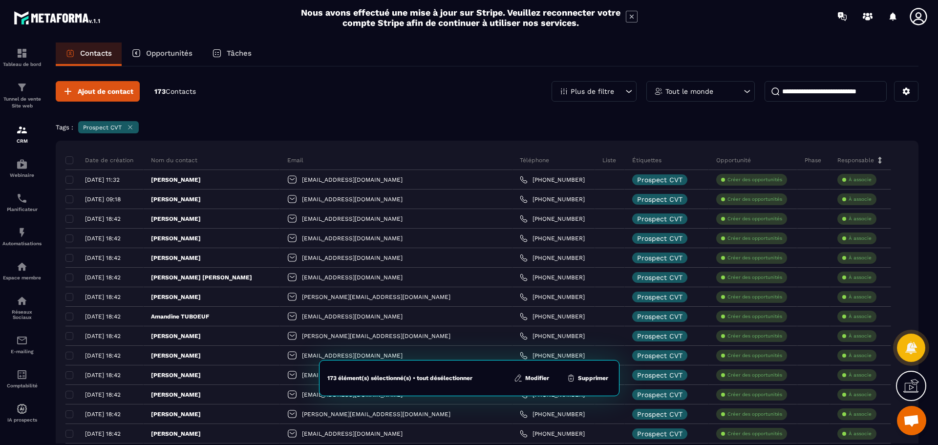
click at [530, 376] on button "Modifier" at bounding box center [531, 378] width 41 height 10
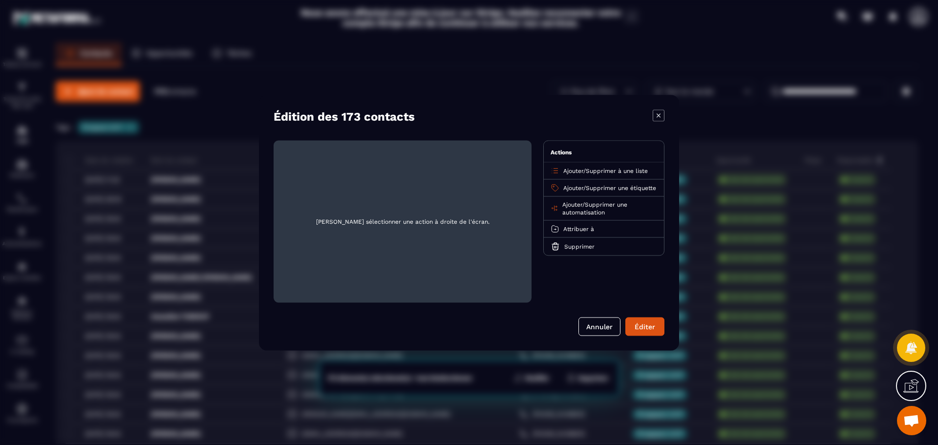
click at [579, 169] on span "Ajouter" at bounding box center [574, 170] width 20 height 7
click at [572, 229] on p "Prospects CVT" at bounding box center [604, 228] width 86 height 10
click at [638, 326] on button "Éditer" at bounding box center [645, 326] width 39 height 19
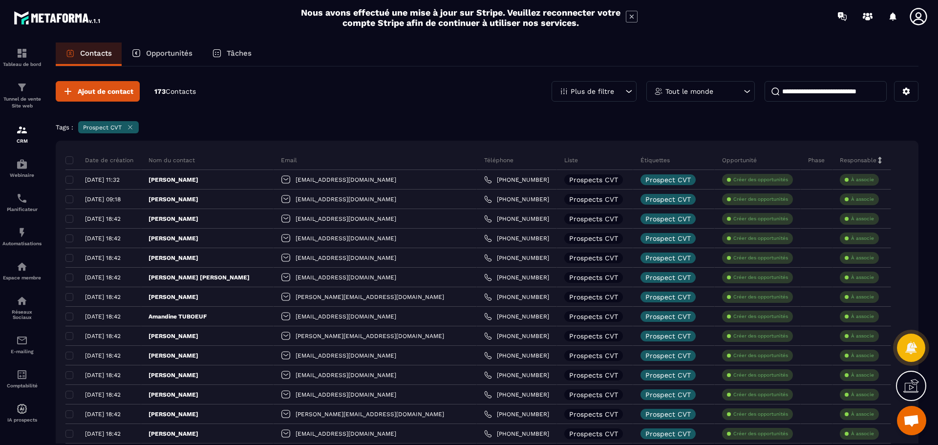
click at [914, 419] on span "Ouvrir le chat" at bounding box center [912, 422] width 16 height 14
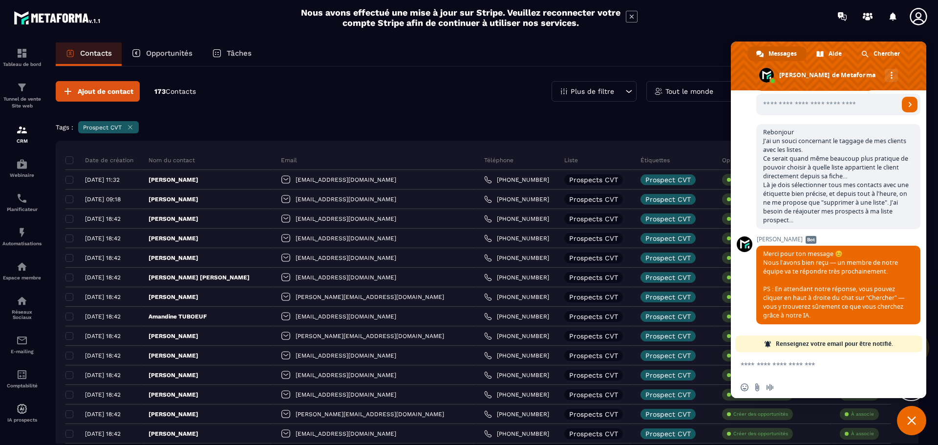
click at [915, 422] on span "Fermer le chat" at bounding box center [912, 420] width 9 height 9
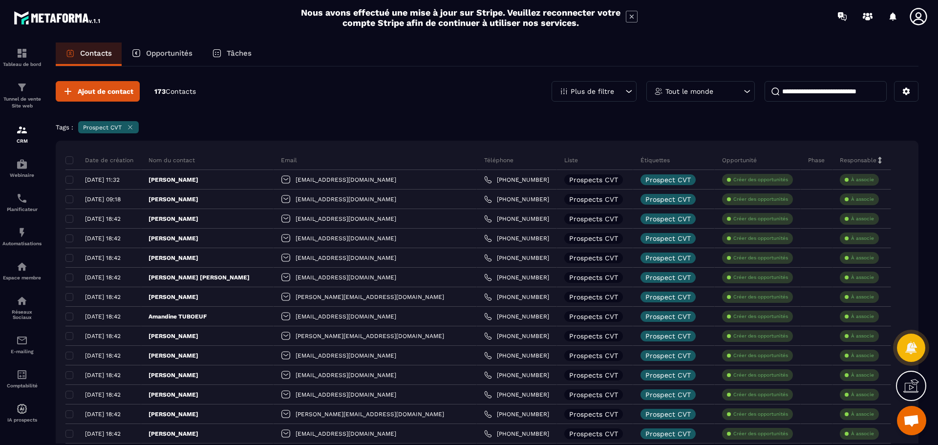
click at [914, 420] on span "Ouvrir le chat" at bounding box center [912, 422] width 16 height 14
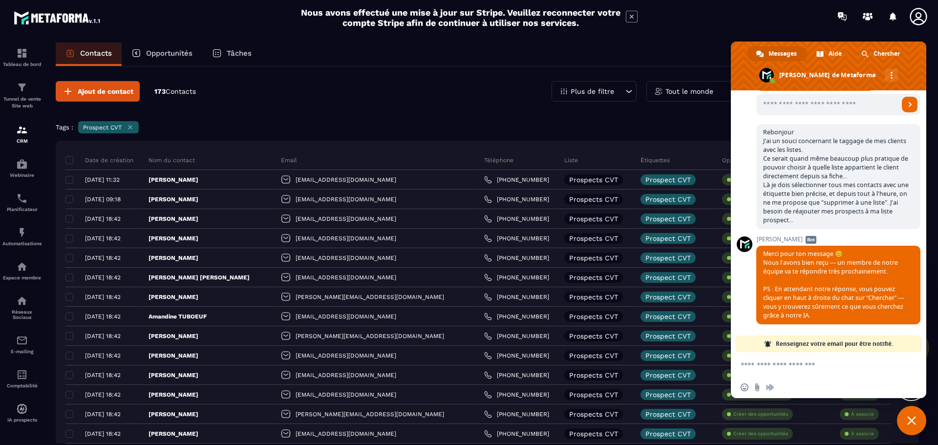
drag, startPoint x: 834, startPoint y: 371, endPoint x: 838, endPoint y: 367, distance: 6.2
click at [835, 370] on form at bounding box center [818, 365] width 154 height 26
click at [838, 367] on textarea "Entrez votre message..." at bounding box center [818, 365] width 154 height 9
type textarea "*"
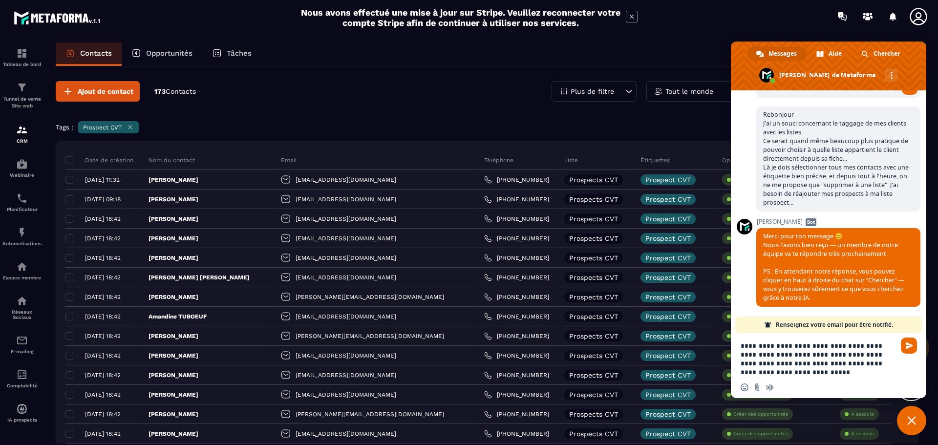
type textarea "**********"
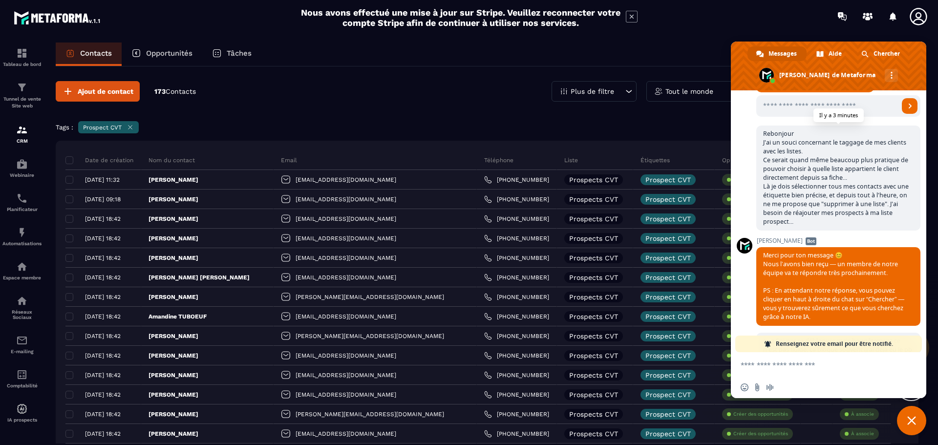
scroll to position [1520, 0]
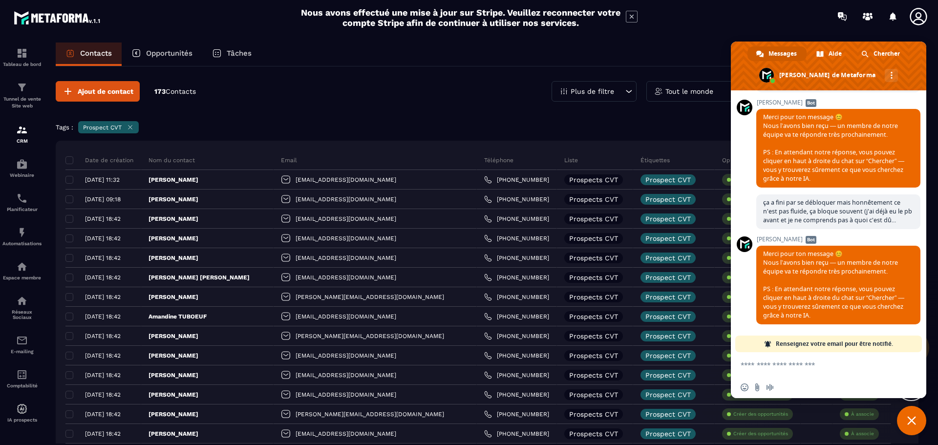
click at [451, 131] on div "Tags : Prospect CVT" at bounding box center [487, 128] width 863 height 15
click at [915, 416] on span "Fermer le chat" at bounding box center [912, 420] width 9 height 9
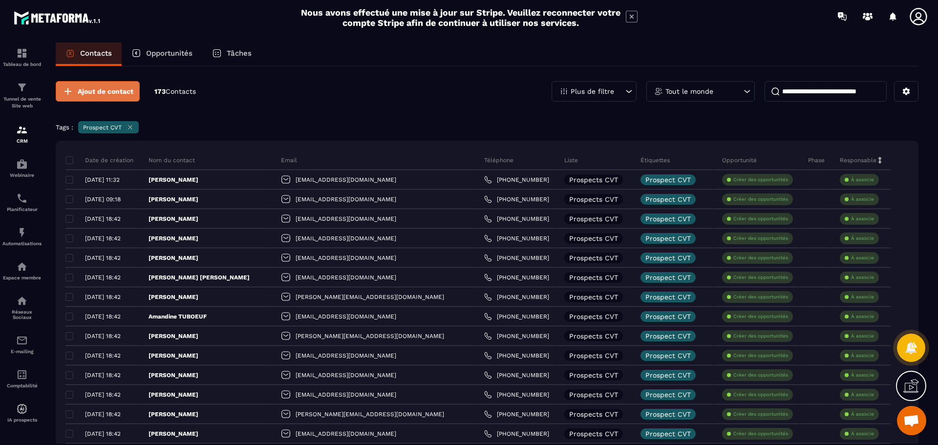
click at [90, 92] on span "Ajout de contact" at bounding box center [106, 92] width 56 height 10
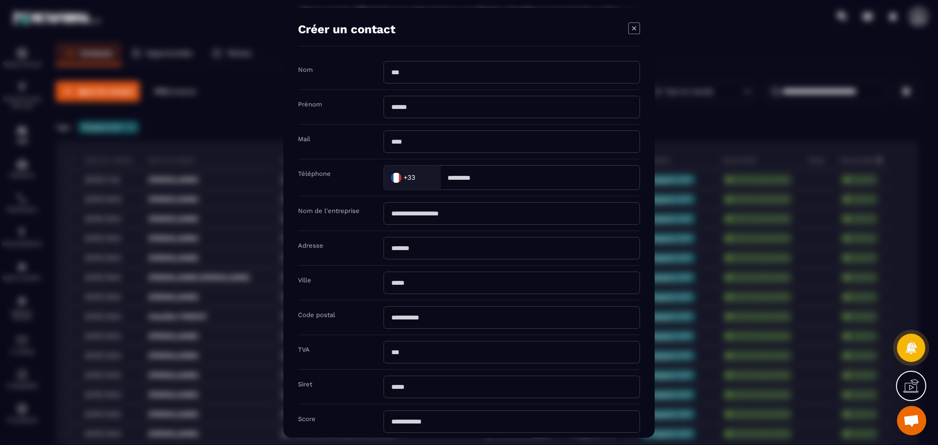
click at [464, 72] on input "Modal window" at bounding box center [512, 72] width 257 height 22
type input "****"
type input "*****"
type input "**********"
click at [473, 180] on input "Modal window" at bounding box center [540, 177] width 200 height 25
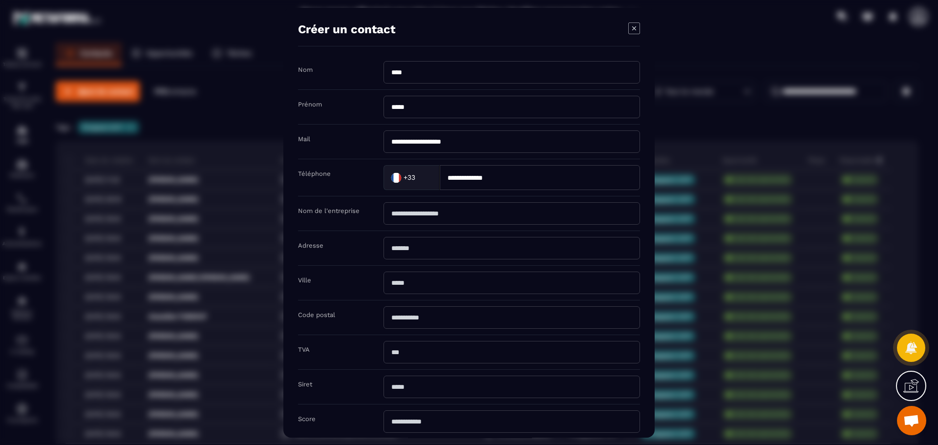
scroll to position [64, 0]
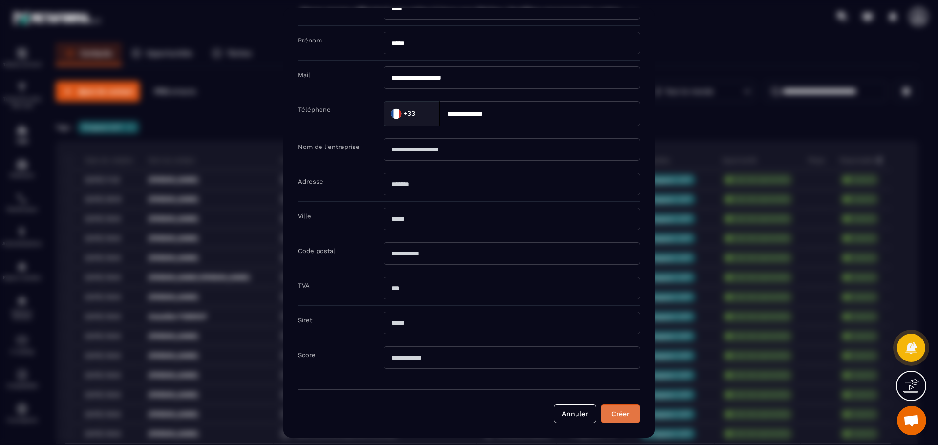
type input "**********"
click at [630, 416] on button "Créer" at bounding box center [620, 414] width 39 height 19
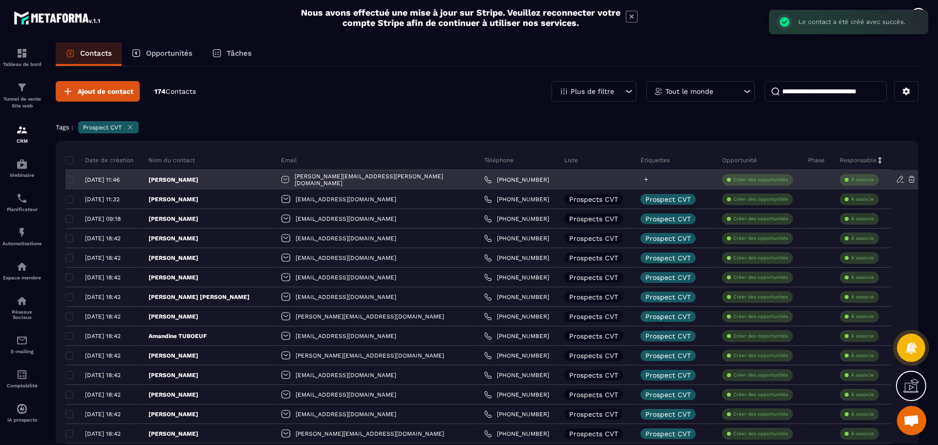
click at [645, 179] on icon at bounding box center [647, 180] width 4 height 4
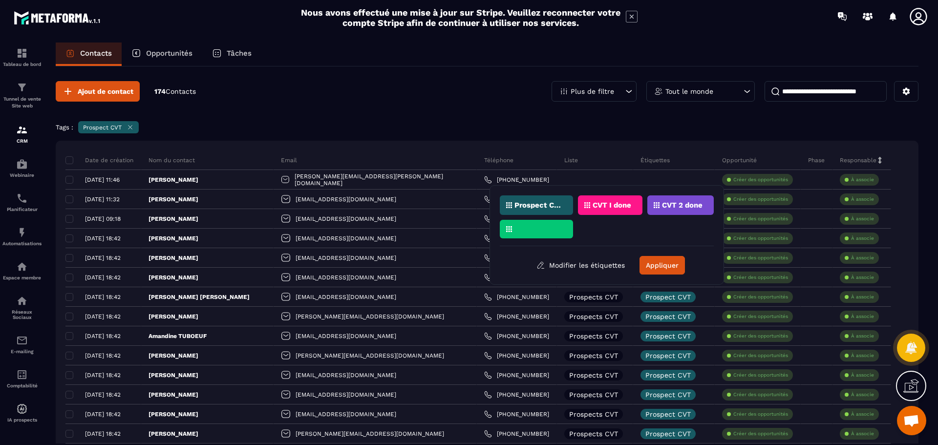
click at [545, 205] on p "Prospect CVT" at bounding box center [538, 205] width 47 height 7
click at [673, 264] on button "Appliquer" at bounding box center [662, 265] width 45 height 19
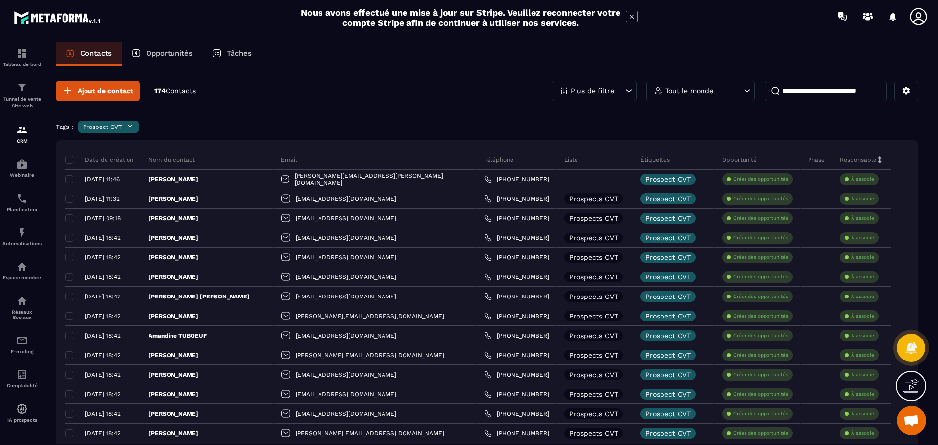
scroll to position [0, 0]
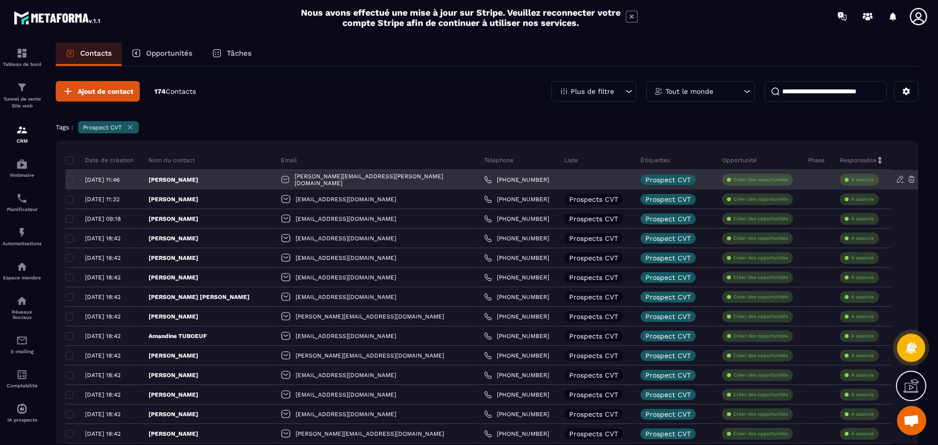
click at [557, 178] on div at bounding box center [595, 180] width 76 height 20
click at [900, 176] on icon at bounding box center [900, 179] width 9 height 9
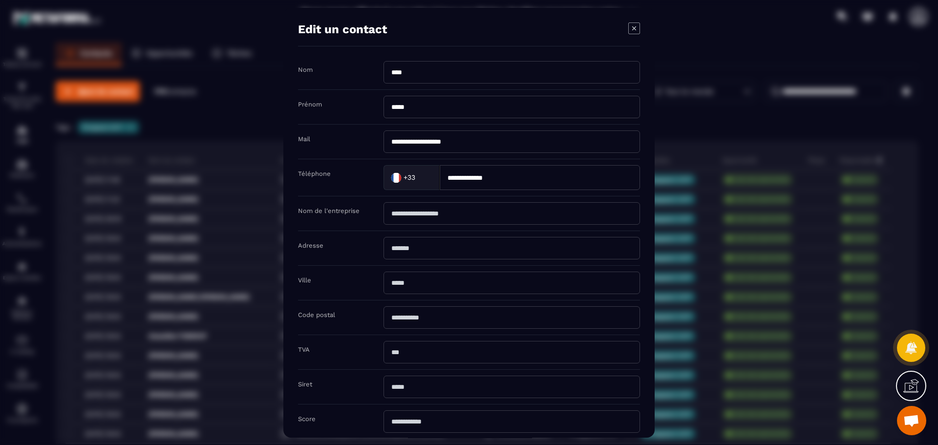
click at [635, 28] on icon "Modal window" at bounding box center [635, 28] width 12 height 12
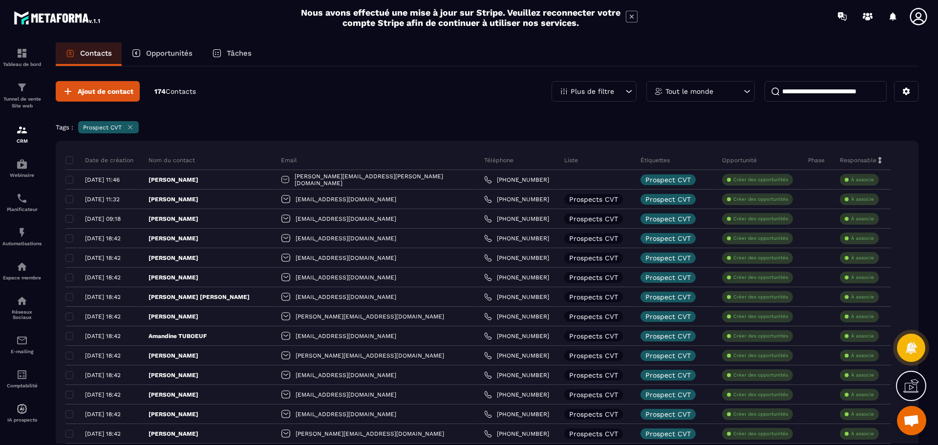
click at [721, 126] on div "Tags : Prospect CVT" at bounding box center [487, 128] width 863 height 15
